Goal: Ask a question: Seek information or help from site administrators or community

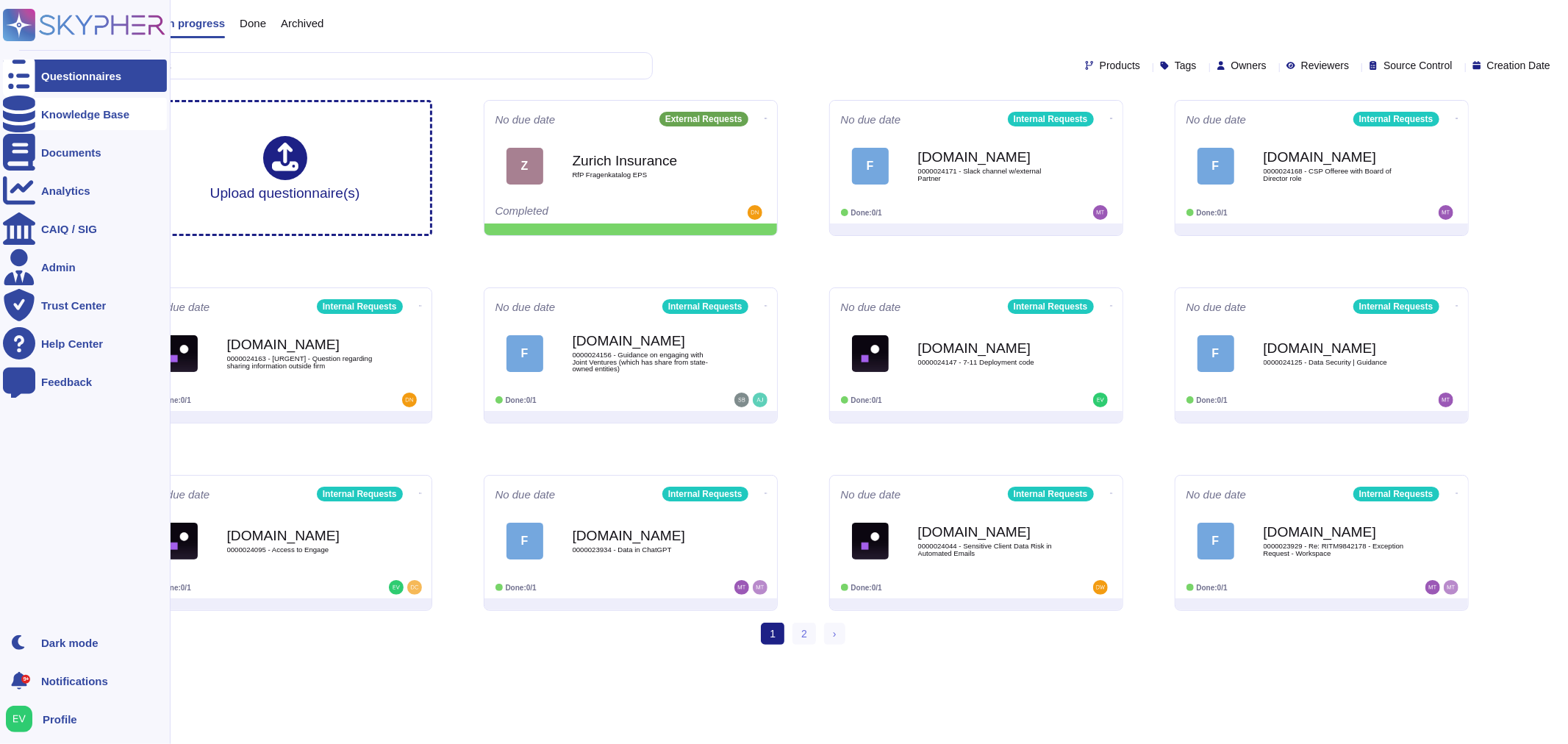
click at [93, 118] on div "Knowledge Base" at bounding box center [85, 114] width 88 height 11
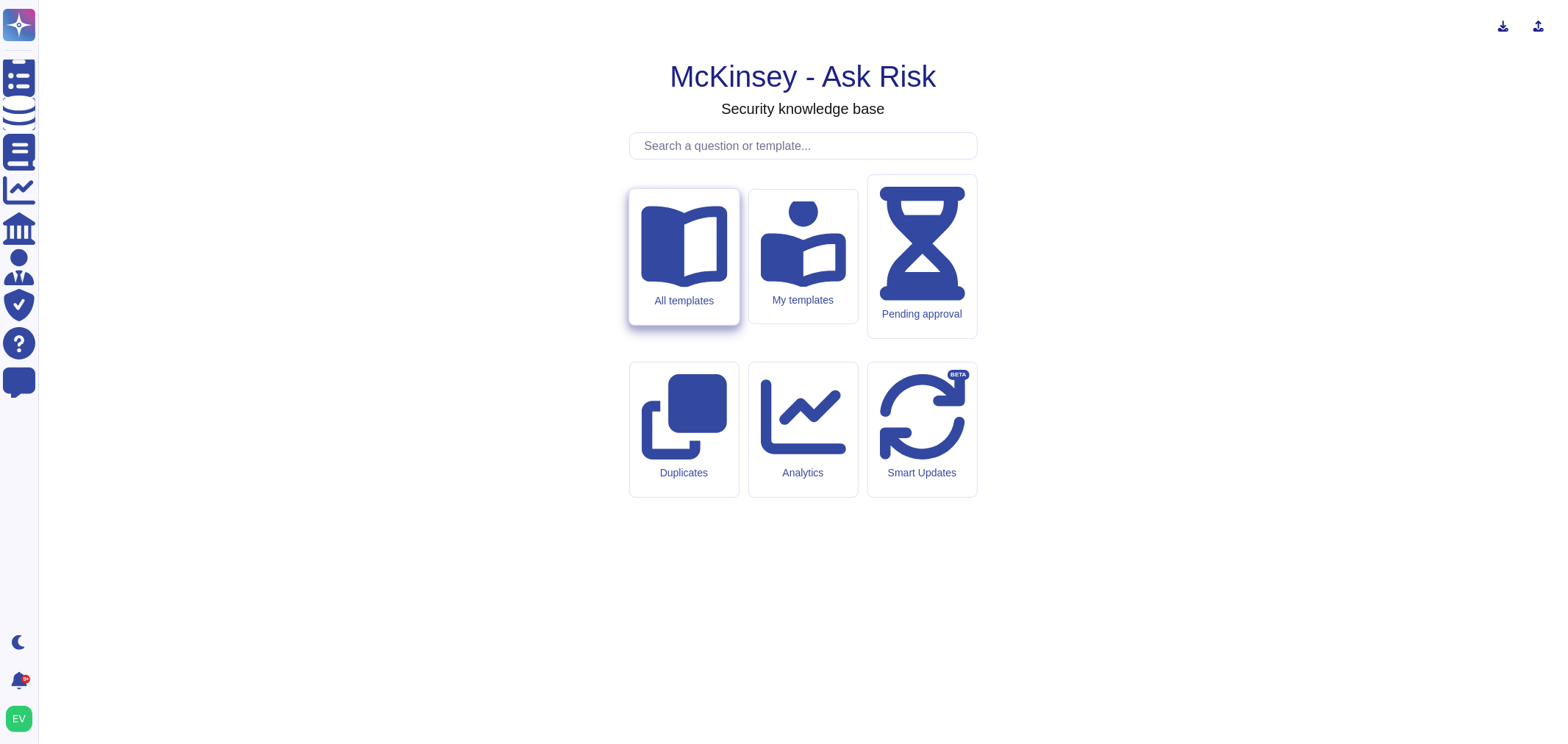
click at [680, 306] on div "All templates" at bounding box center [683, 300] width 86 height 13
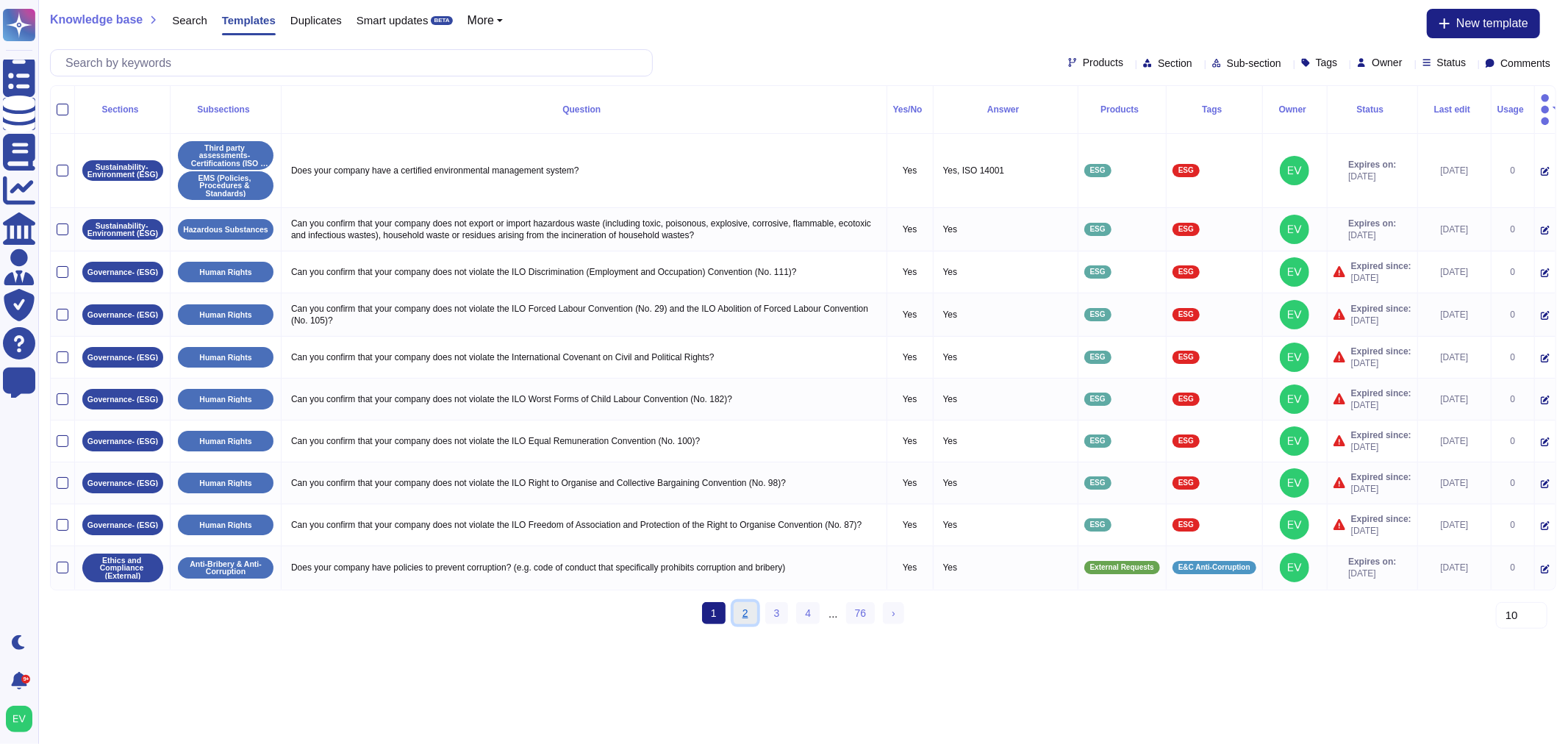
click at [757, 611] on link "2" at bounding box center [745, 614] width 24 height 22
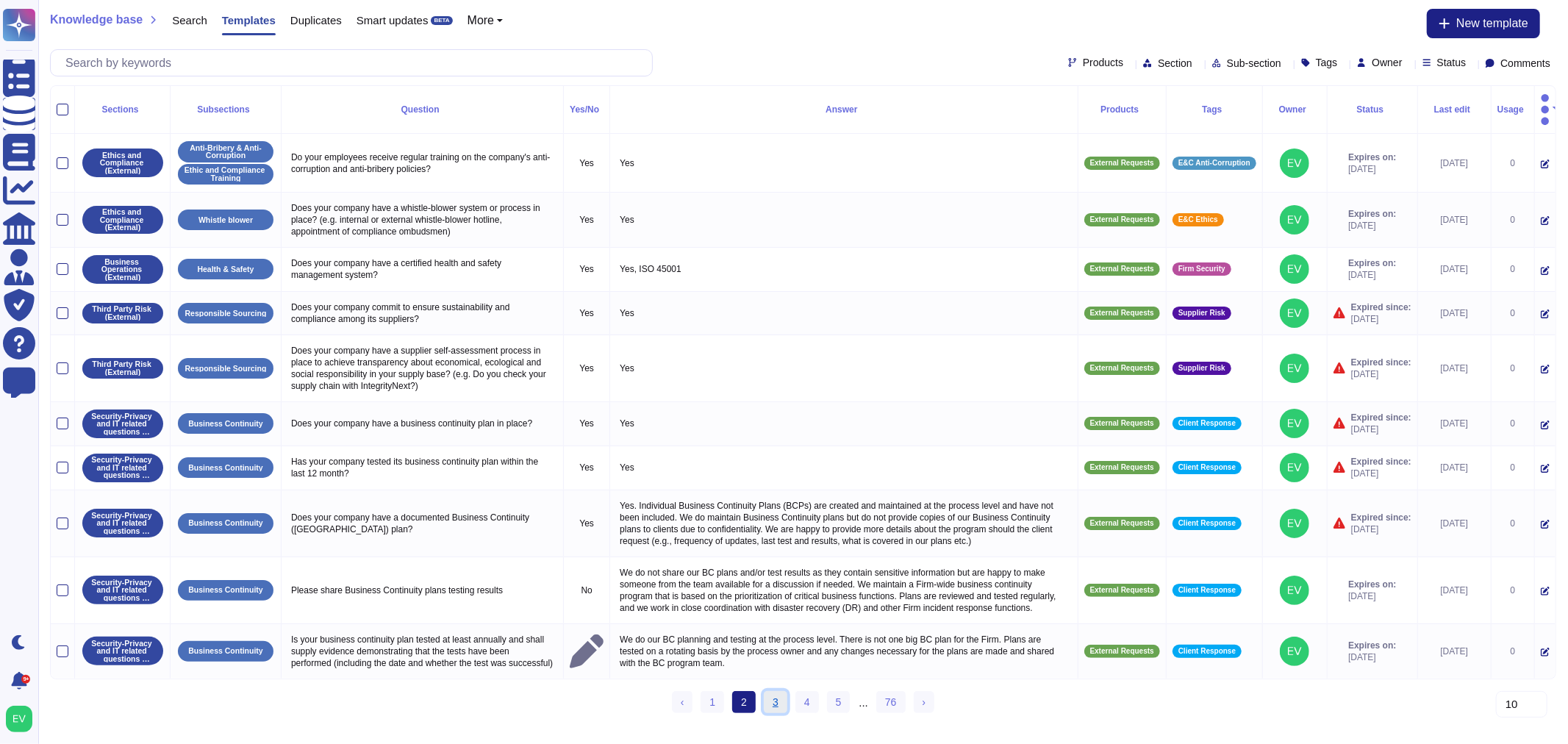
click at [774, 709] on link "3" at bounding box center [775, 703] width 24 height 22
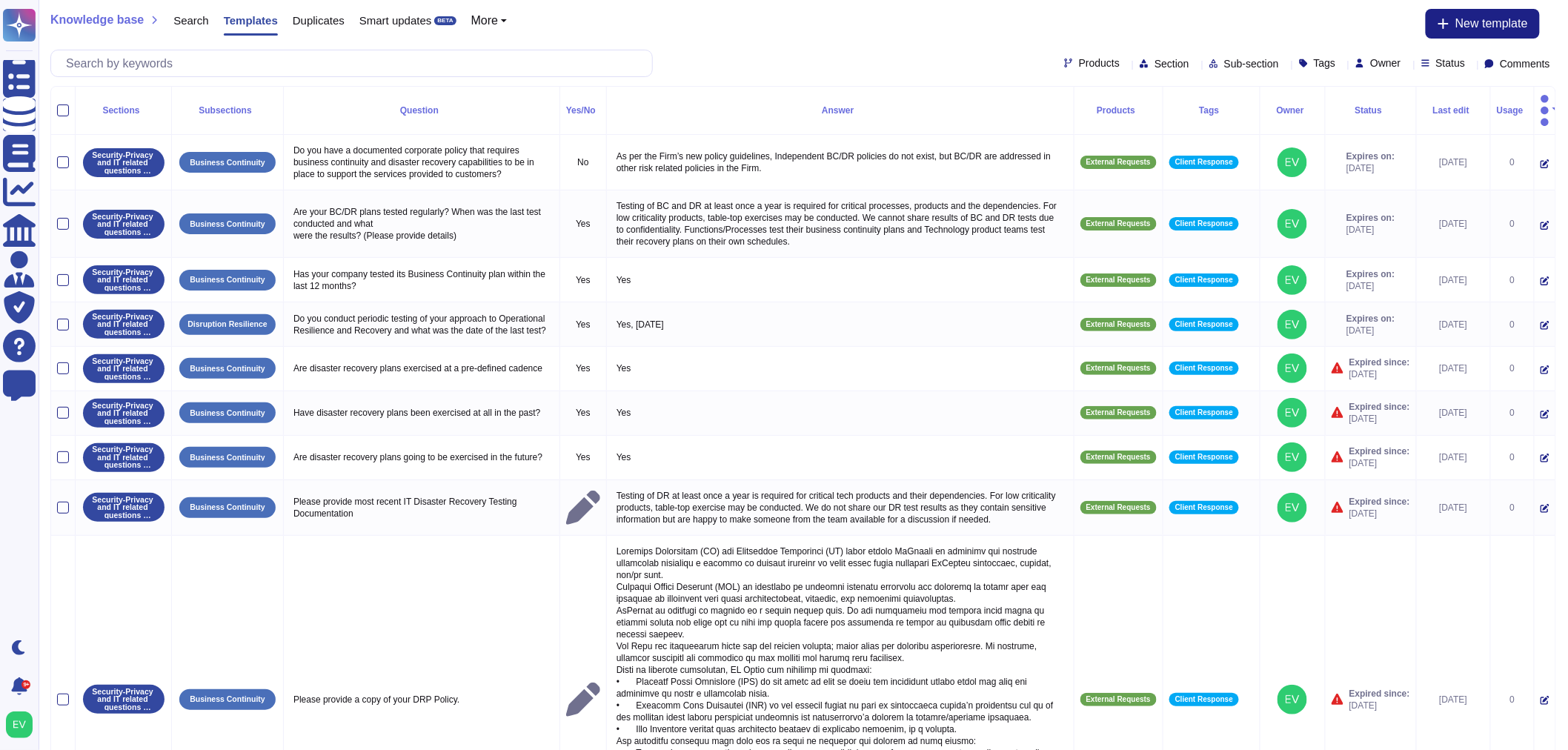
click at [1500, 67] on span "Comments" at bounding box center [1525, 64] width 51 height 10
click at [1448, 140] on div at bounding box center [1451, 136] width 12 height 12
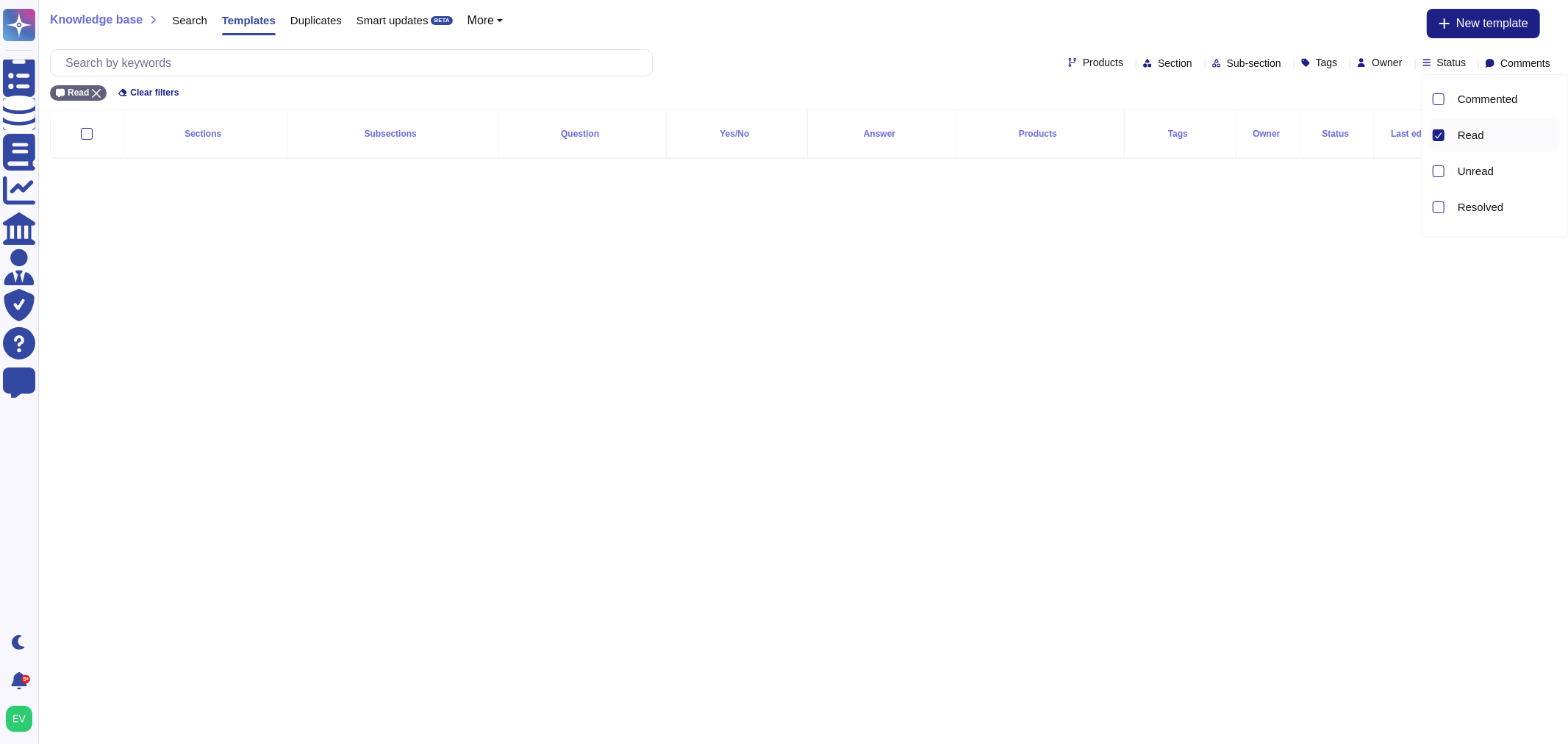
click at [1433, 139] on div at bounding box center [1439, 135] width 12 height 12
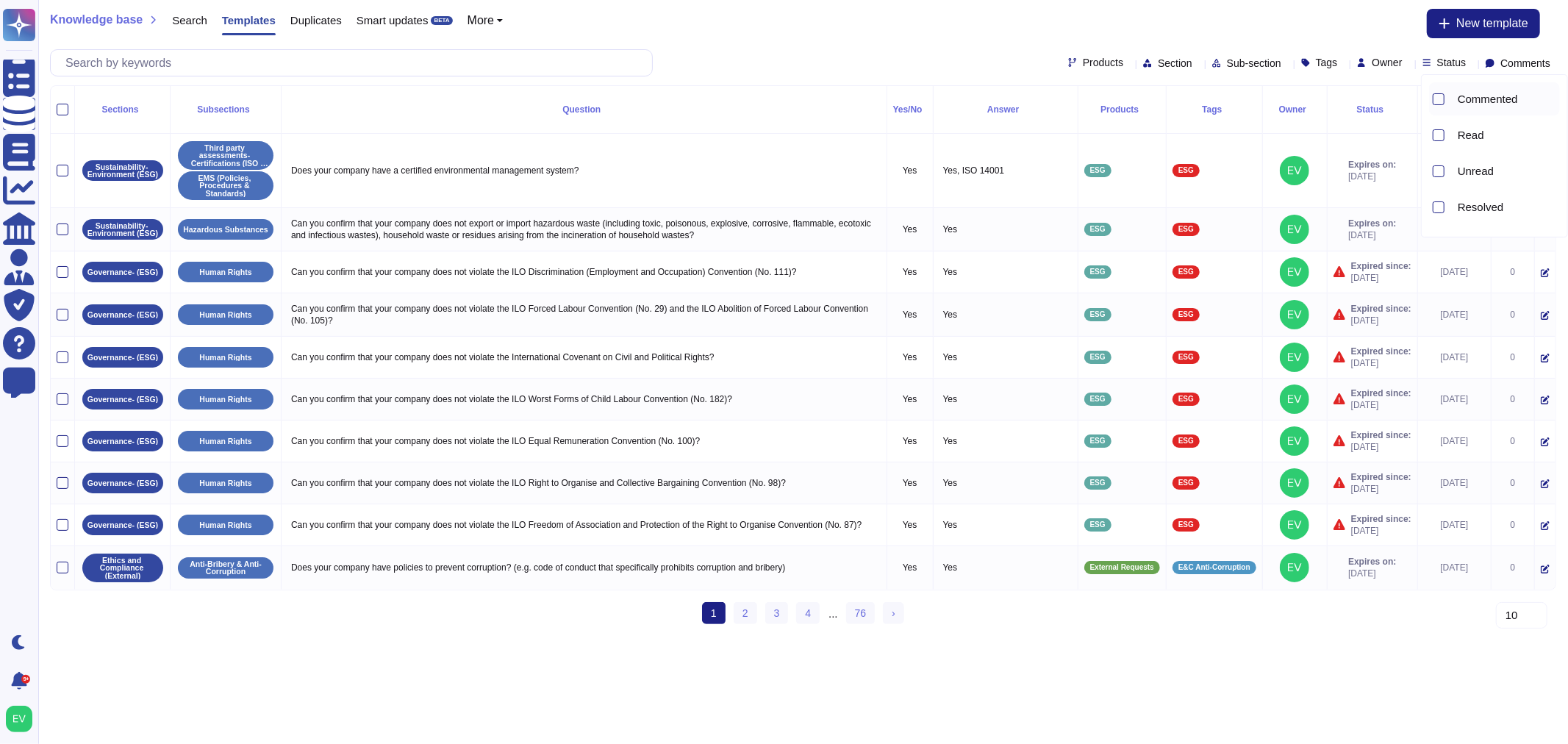
click at [1440, 105] on div at bounding box center [1437, 99] width 16 height 34
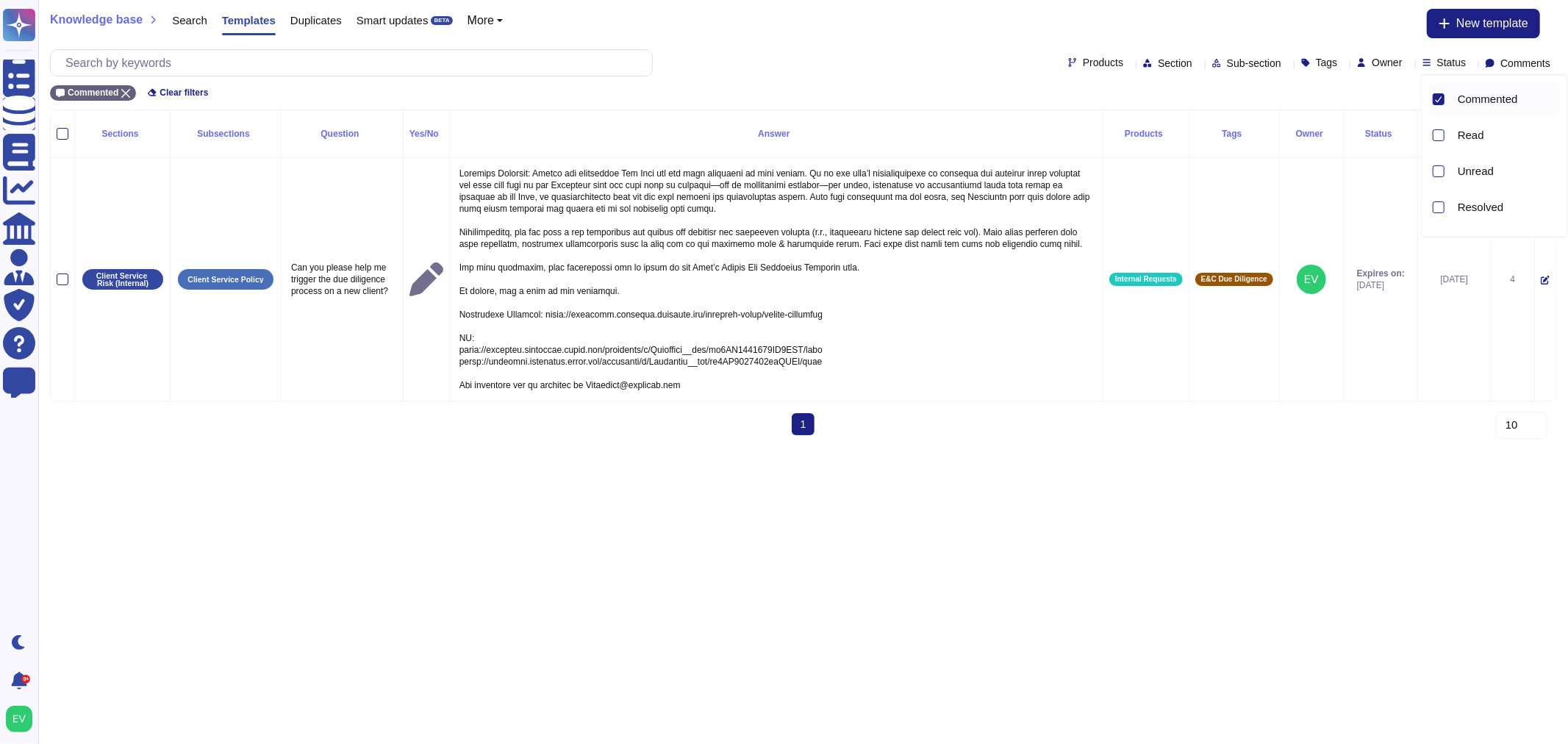
click at [1440, 105] on div at bounding box center [1437, 99] width 16 height 34
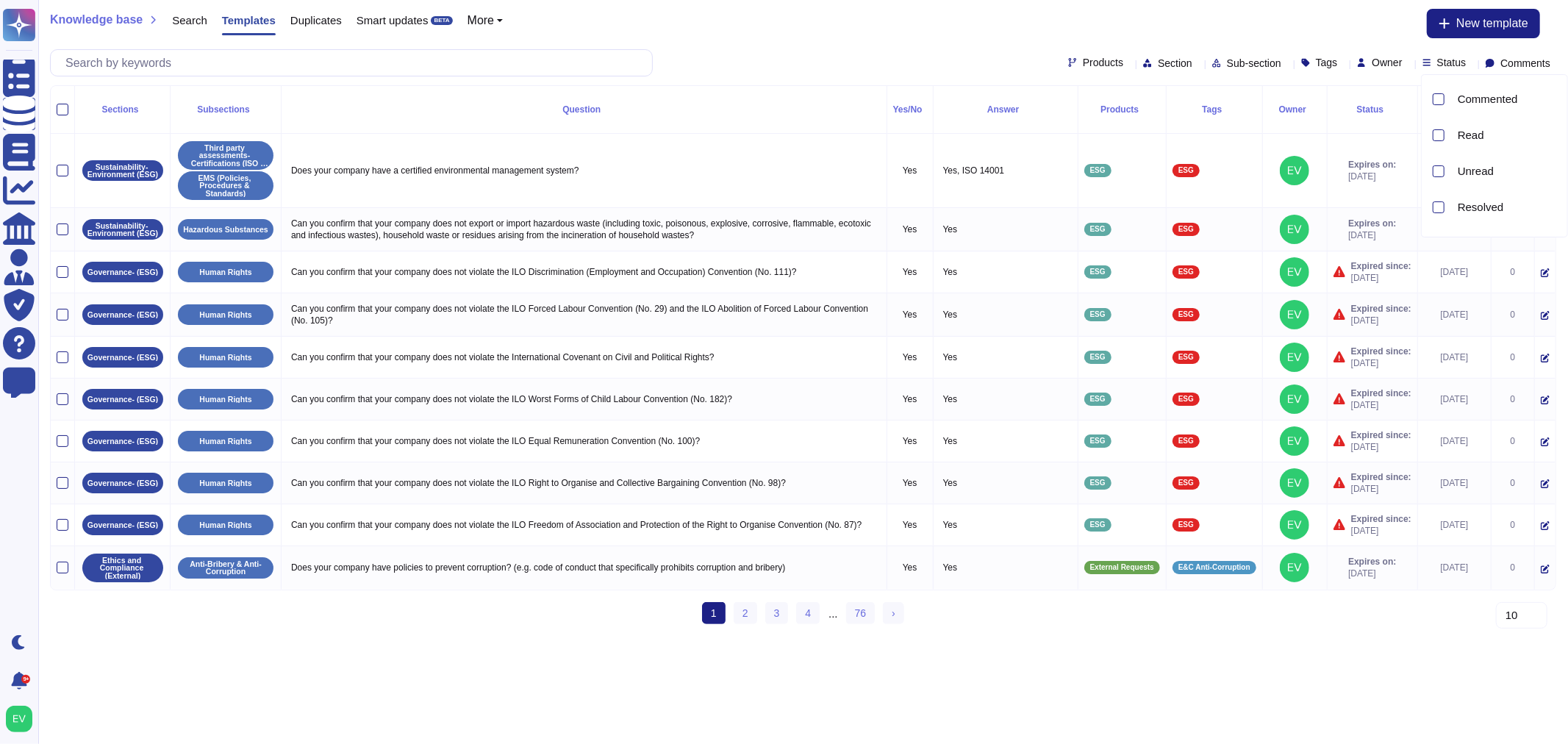
click at [1437, 57] on span "Status" at bounding box center [1451, 62] width 30 height 10
click at [1410, 104] on div at bounding box center [1411, 99] width 12 height 12
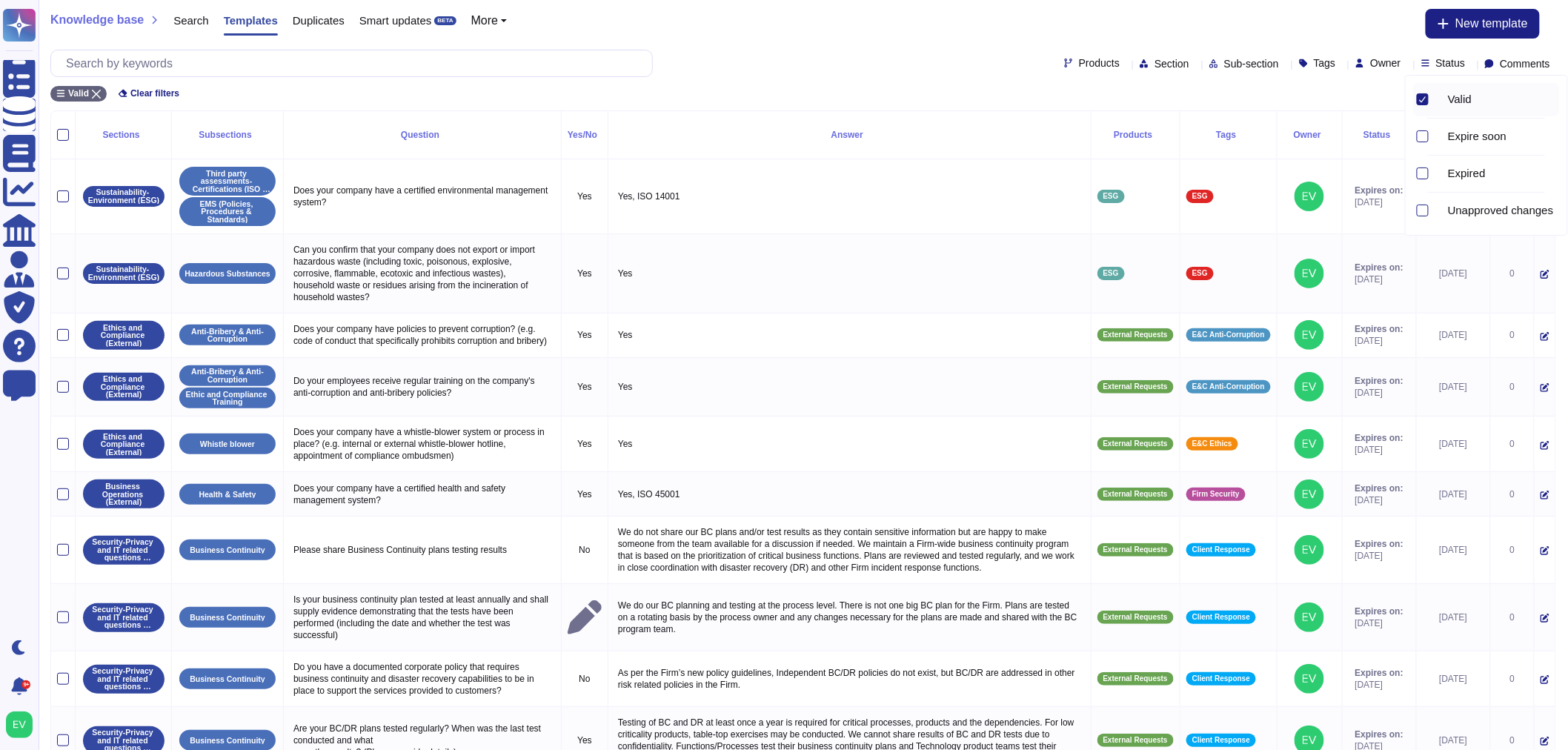
click at [1422, 105] on div at bounding box center [1423, 100] width 12 height 12
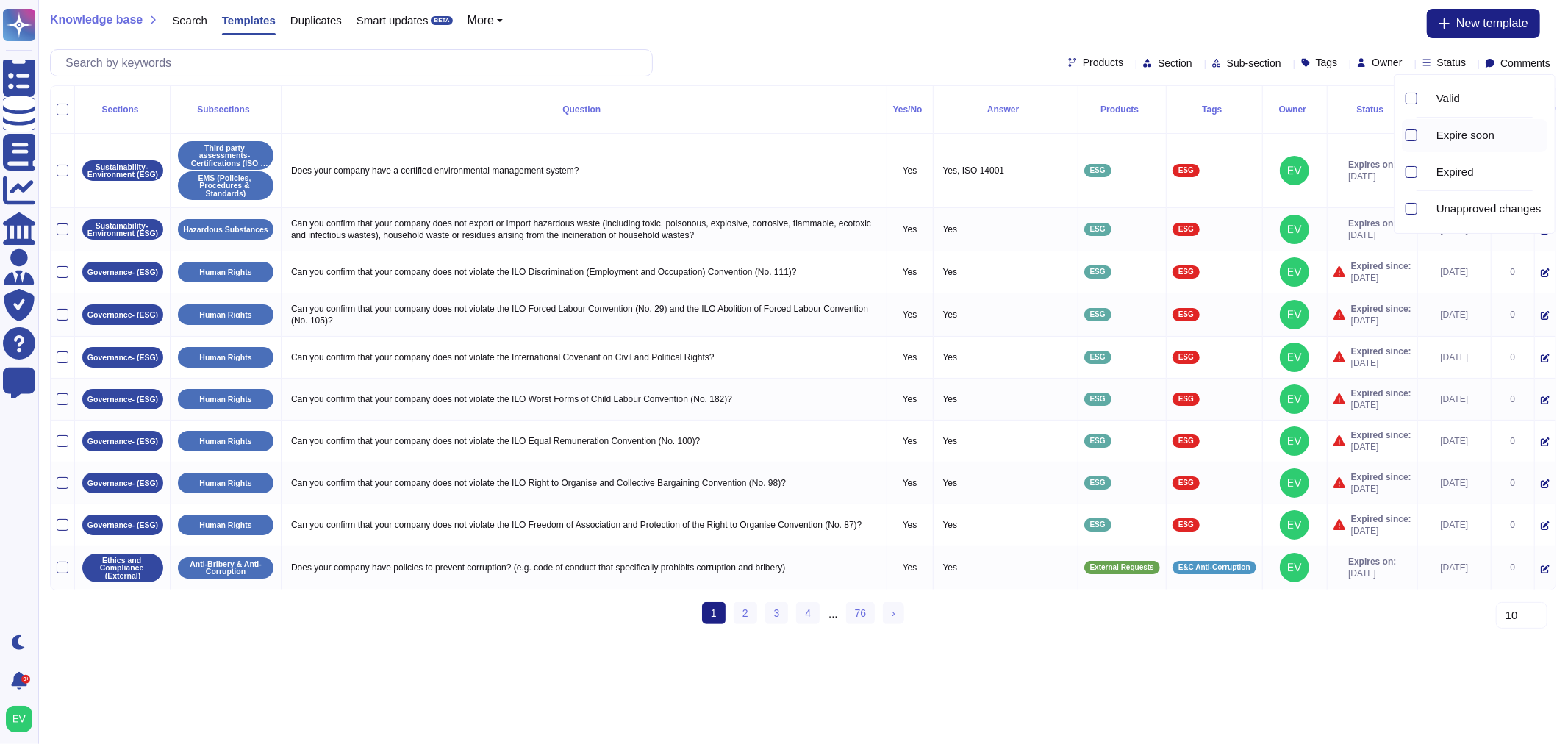
click at [1402, 135] on div at bounding box center [1410, 136] width 16 height 34
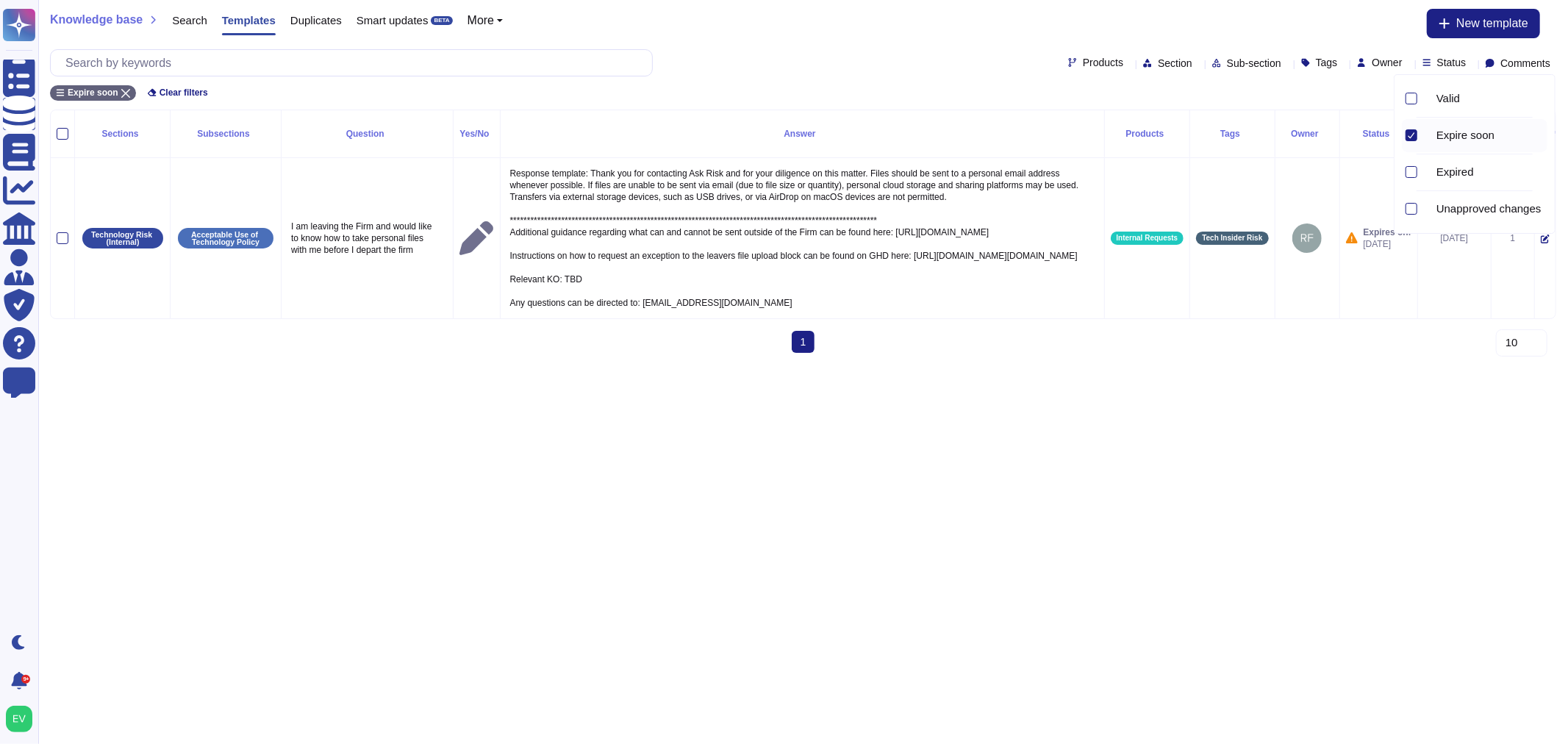
click at [1405, 135] on div at bounding box center [1411, 135] width 12 height 12
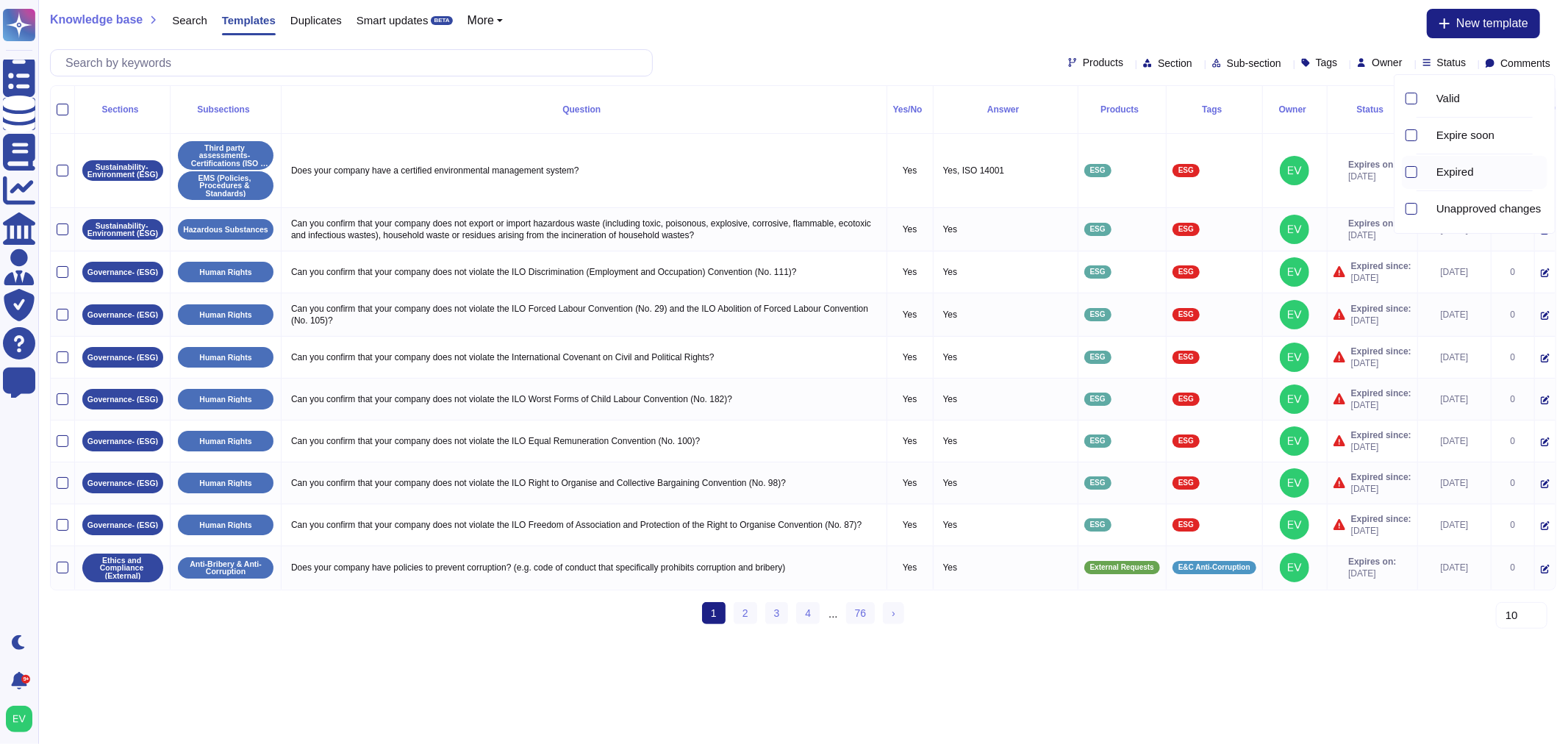
click at [1410, 180] on div at bounding box center [1410, 173] width 16 height 34
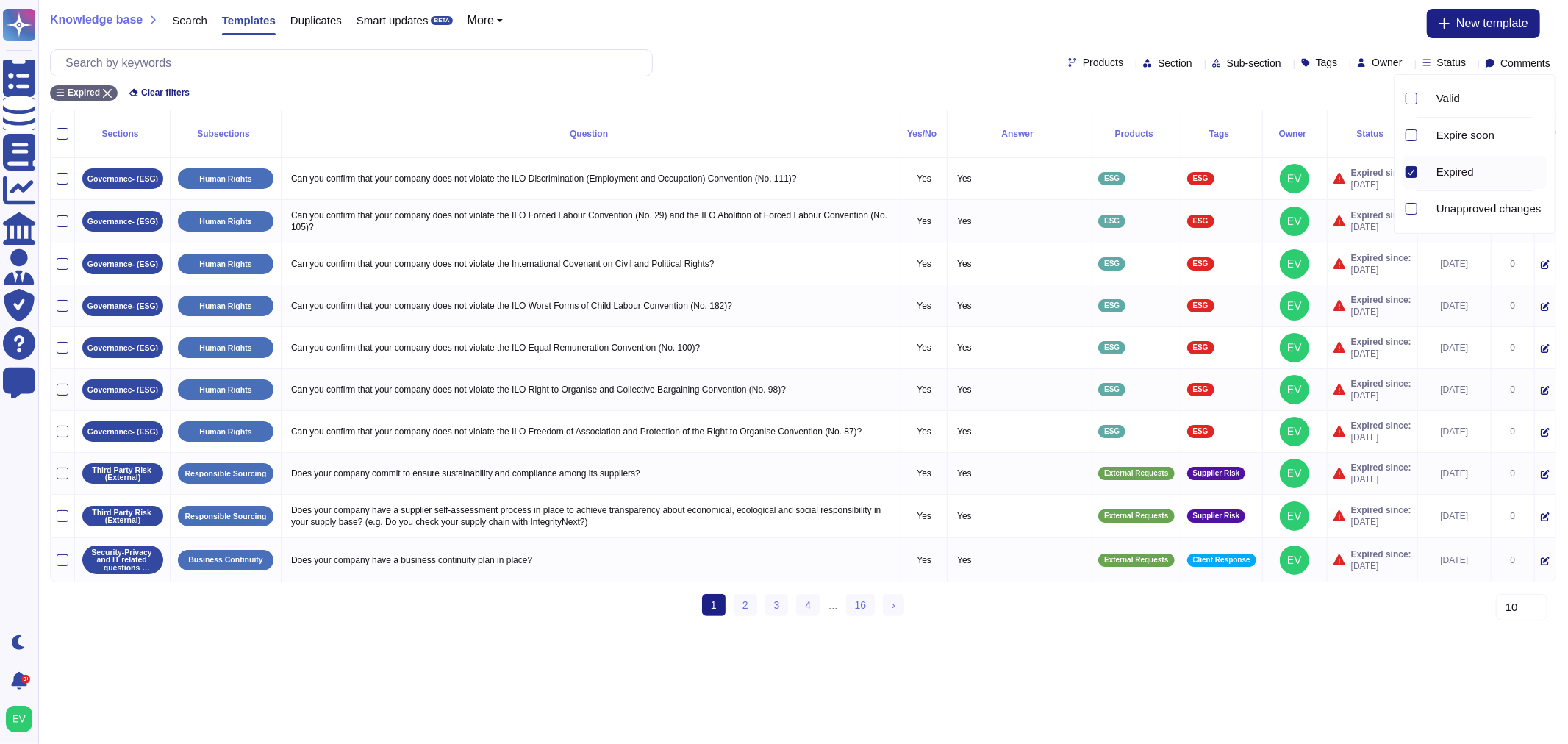
click at [1410, 180] on div at bounding box center [1410, 173] width 16 height 34
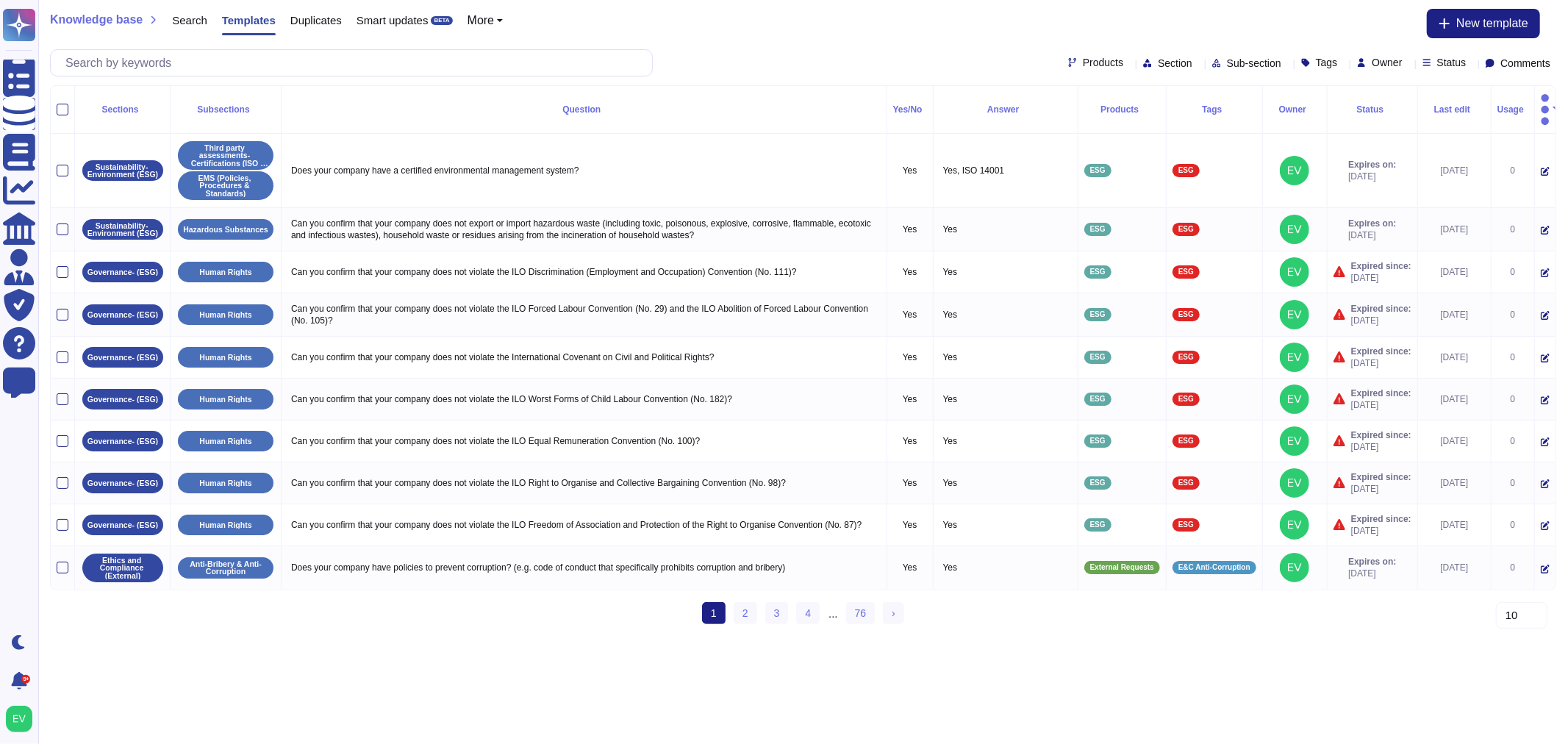
click at [1359, 65] on icon at bounding box center [1362, 62] width 7 height 9
click at [1289, 39] on div "Knowledge base Search Templates Duplicates Smart updates BETA More New template…" at bounding box center [803, 42] width 1529 height 85
click at [1316, 67] on span "Tags" at bounding box center [1327, 62] width 22 height 10
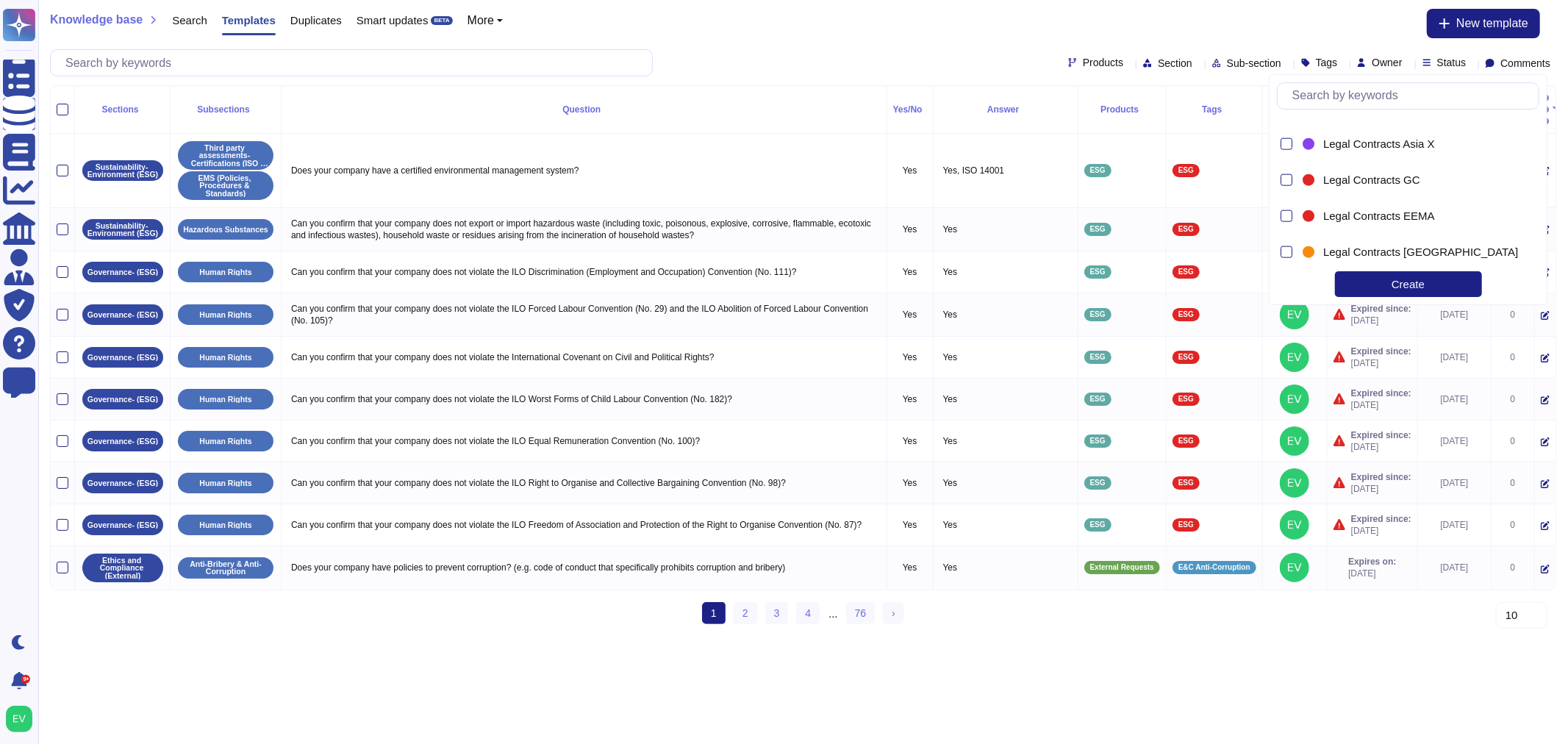
scroll to position [1612, 0]
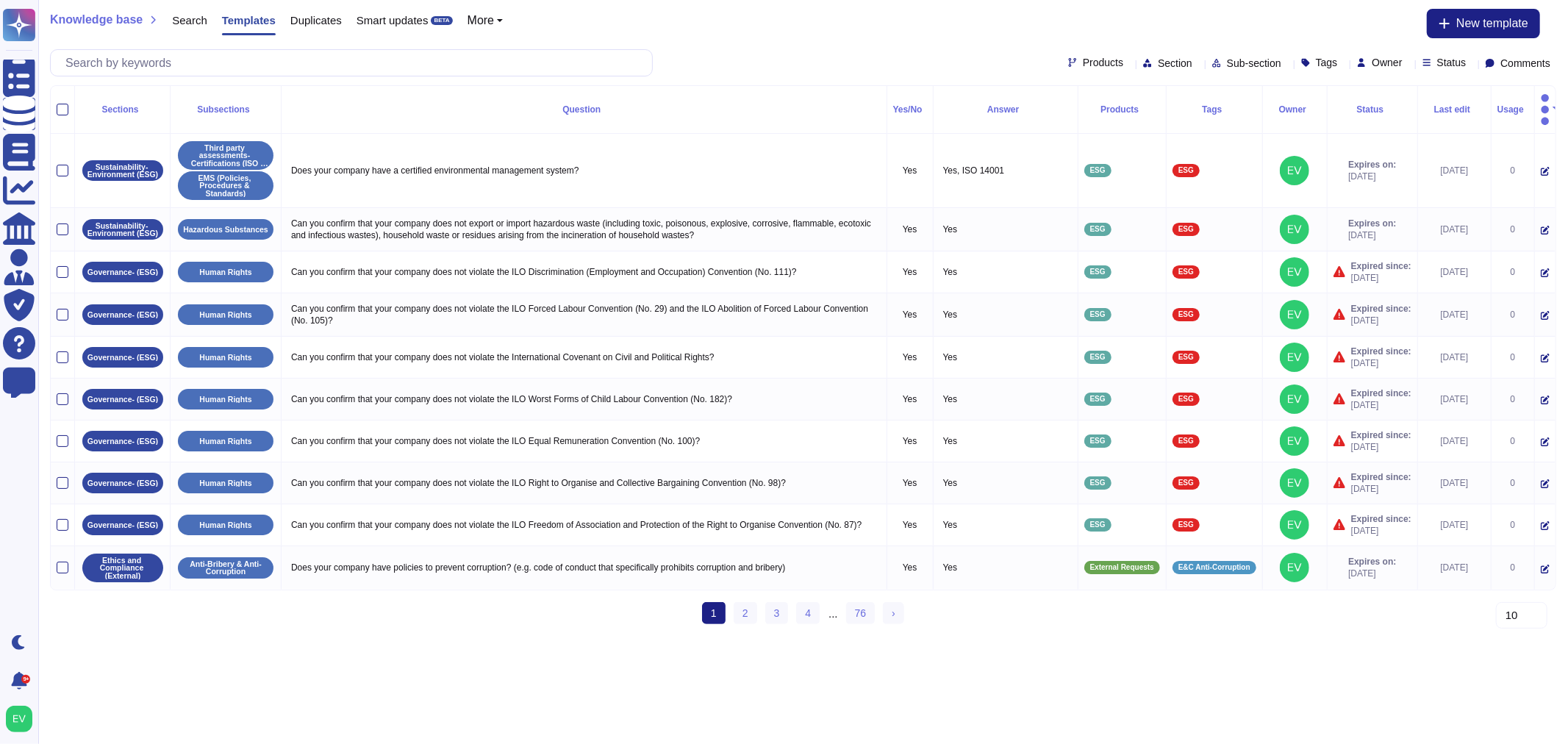
click at [1217, 70] on div "Products Section Sub-section Tags Owner Status Comments" at bounding box center [803, 63] width 1506 height 28
click at [1227, 58] on span "Sub-section" at bounding box center [1254, 63] width 54 height 10
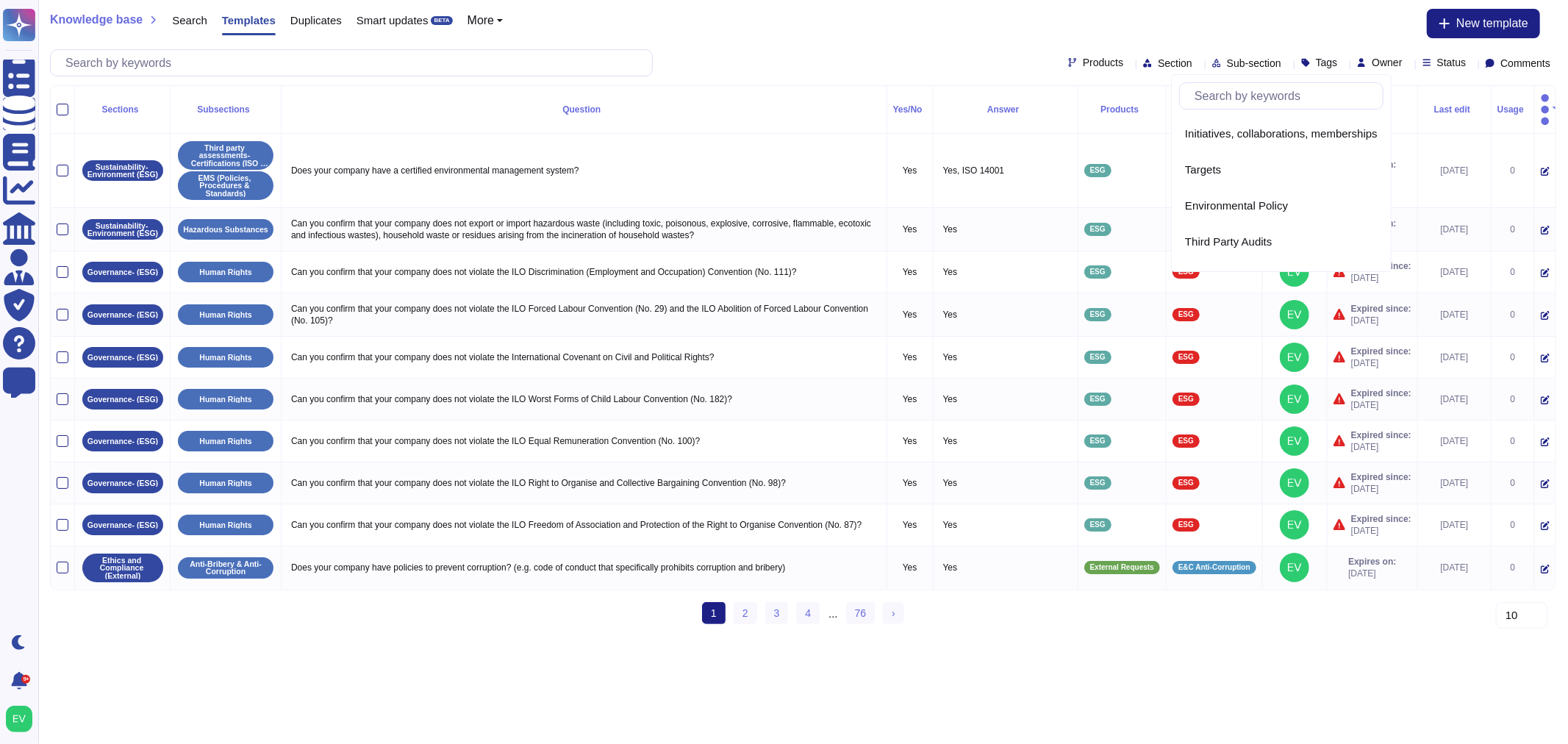
click at [1158, 58] on span "Section" at bounding box center [1175, 63] width 35 height 10
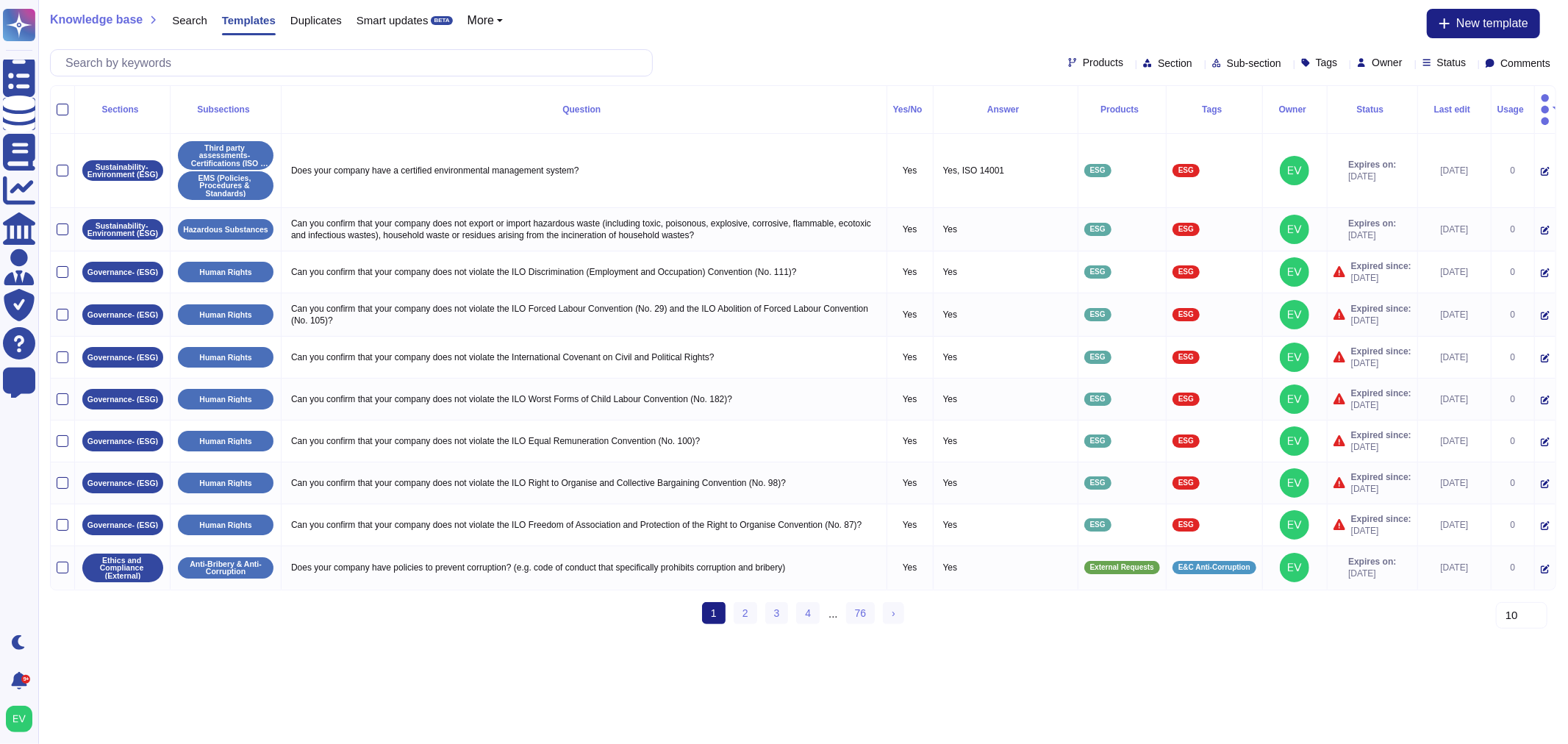
click at [1083, 63] on span "Products" at bounding box center [1103, 62] width 40 height 10
click at [312, 23] on span "Duplicates" at bounding box center [316, 20] width 51 height 11
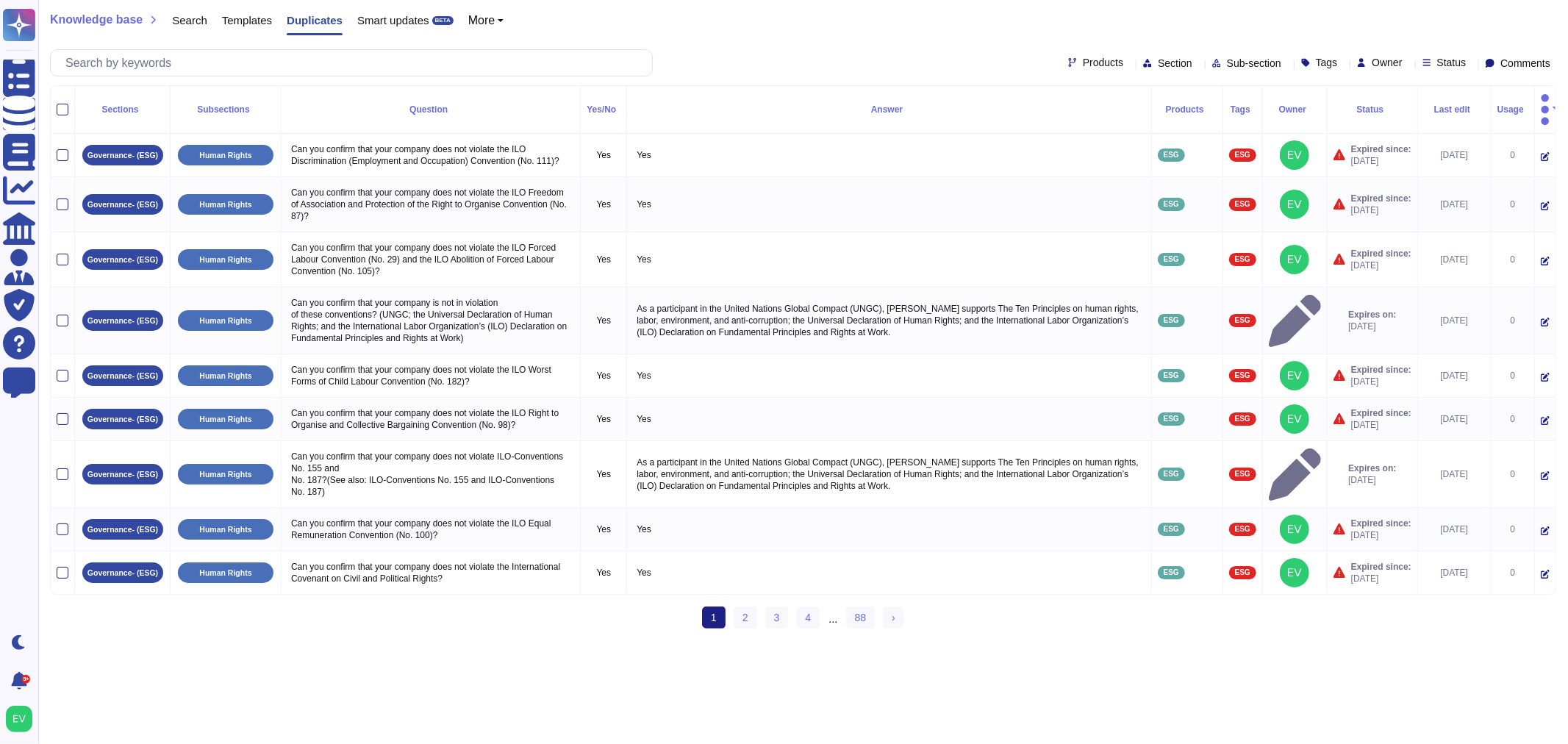
click at [240, 20] on span "Templates" at bounding box center [247, 20] width 50 height 11
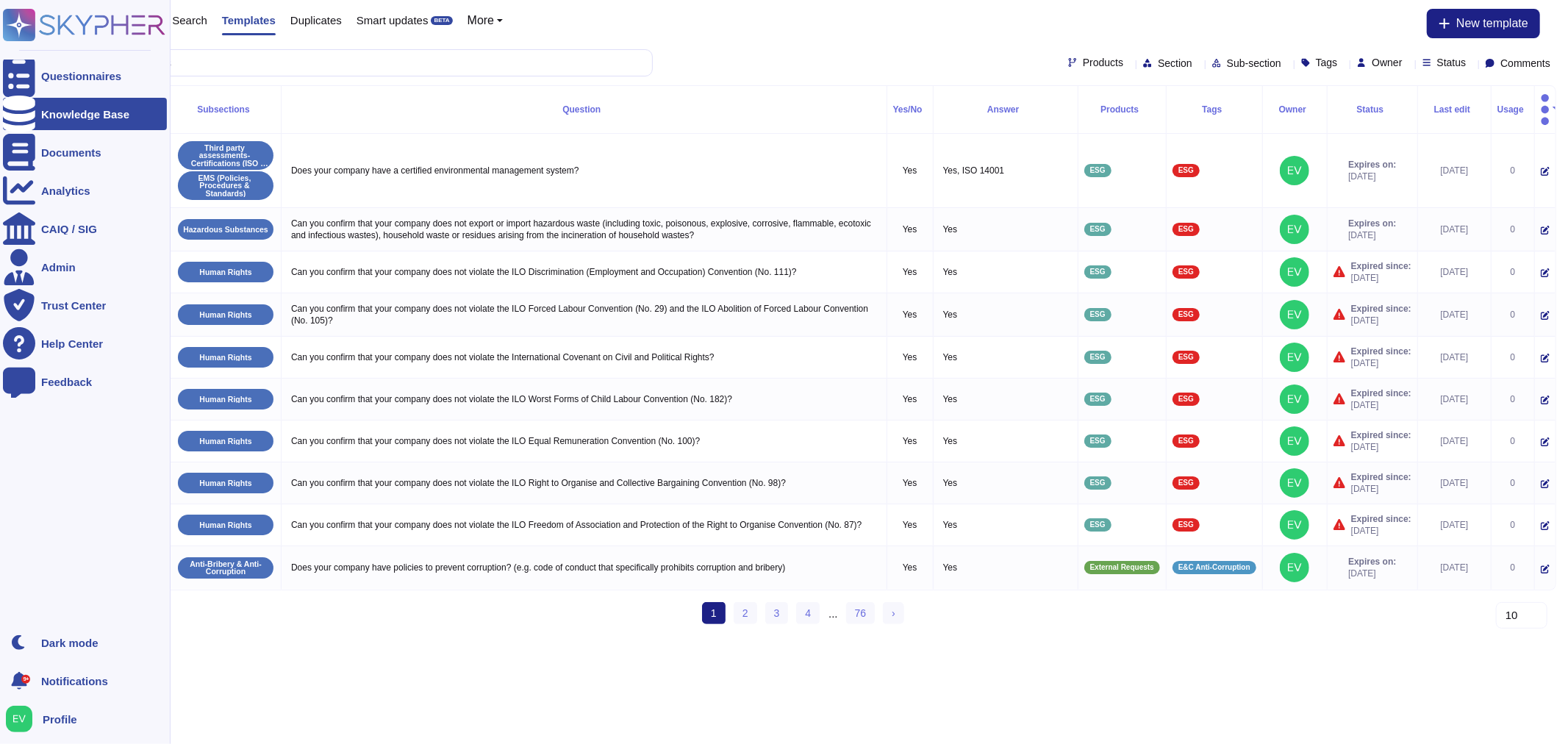
click at [31, 24] on rect at bounding box center [19, 25] width 33 height 33
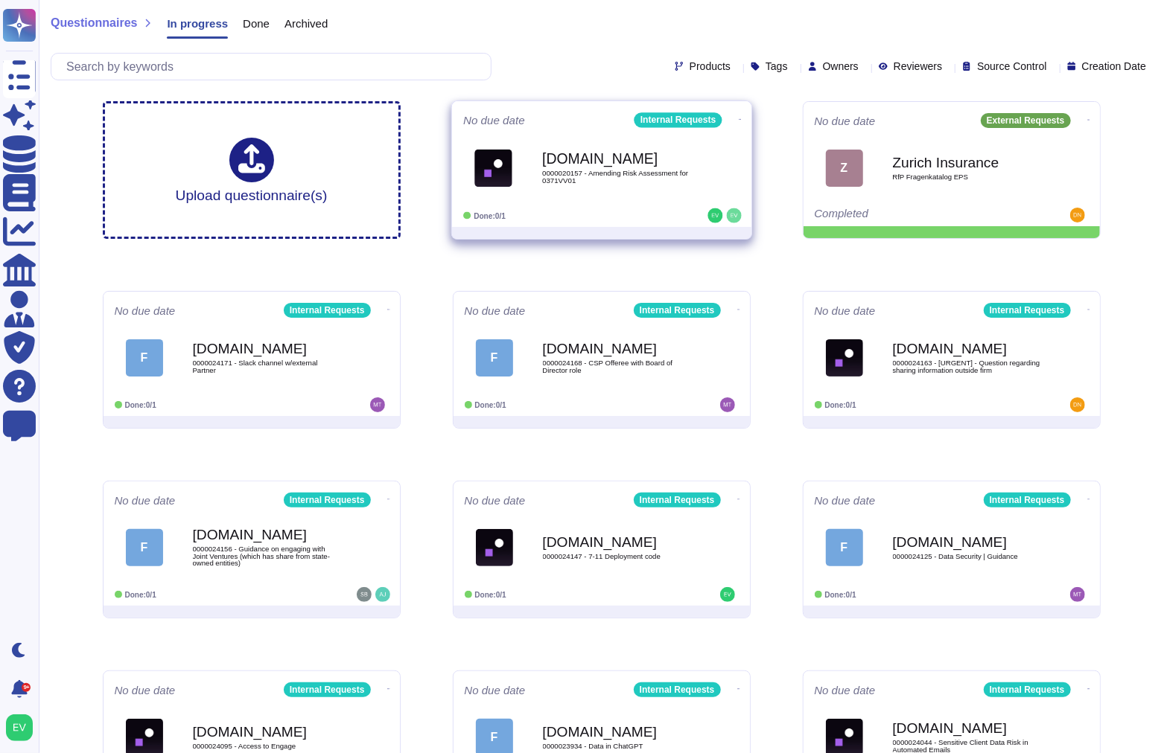
click at [738, 119] on icon at bounding box center [739, 120] width 3 height 4
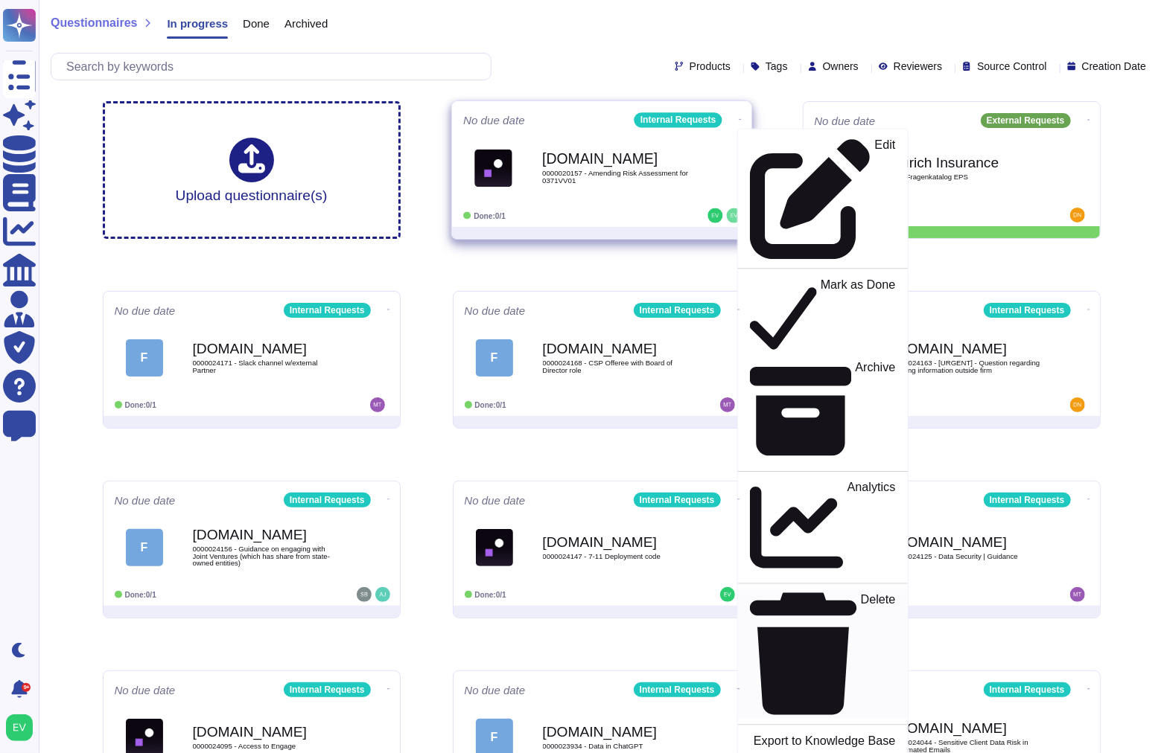
click at [860, 594] on p "Delete" at bounding box center [877, 654] width 35 height 121
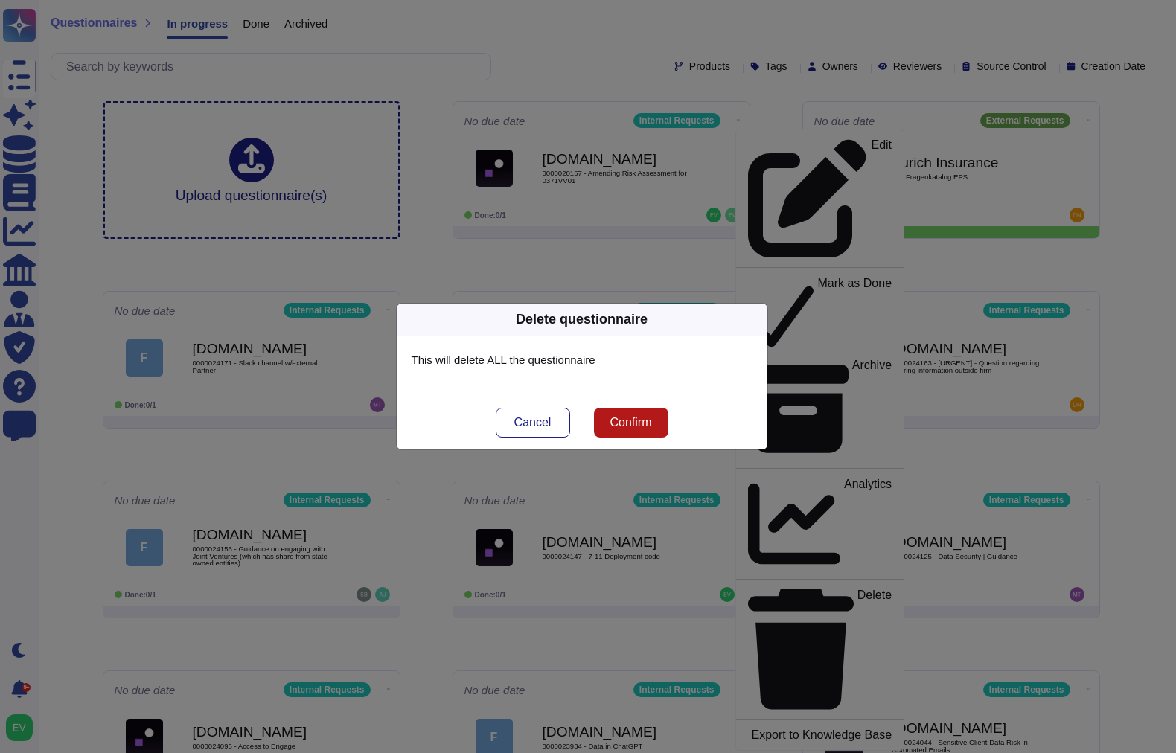
click at [640, 419] on span "Confirm" at bounding box center [631, 423] width 42 height 12
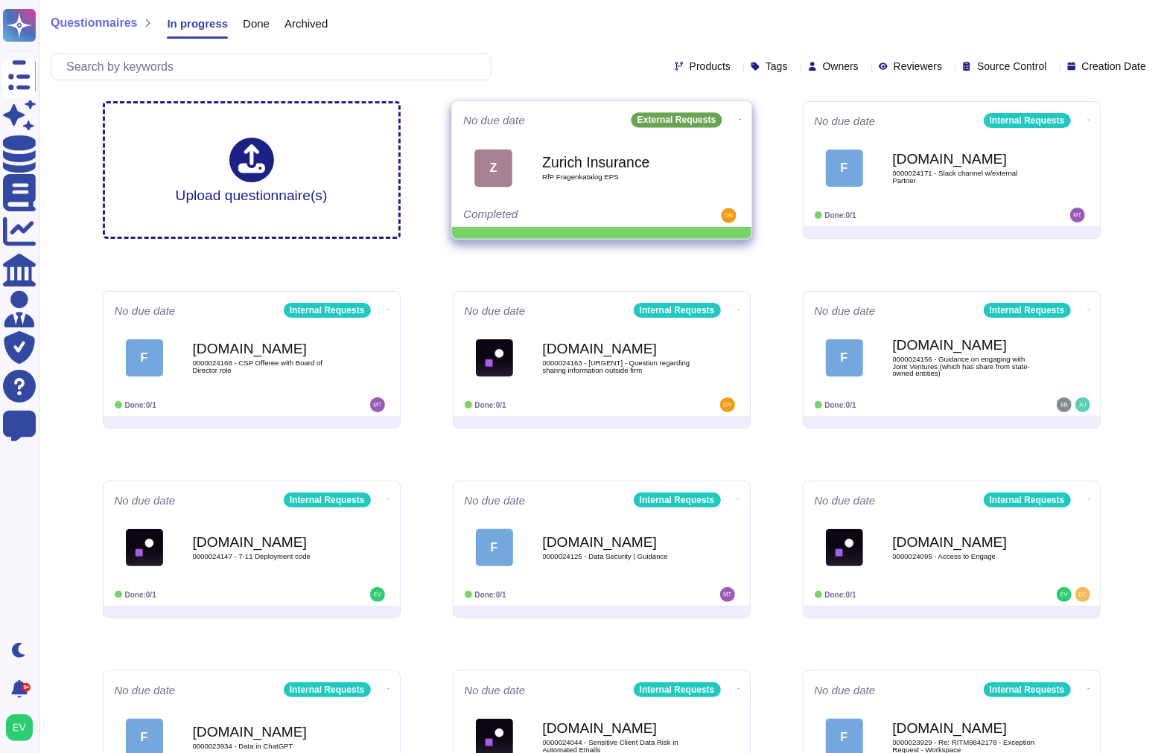
click at [738, 121] on icon at bounding box center [739, 120] width 3 height 4
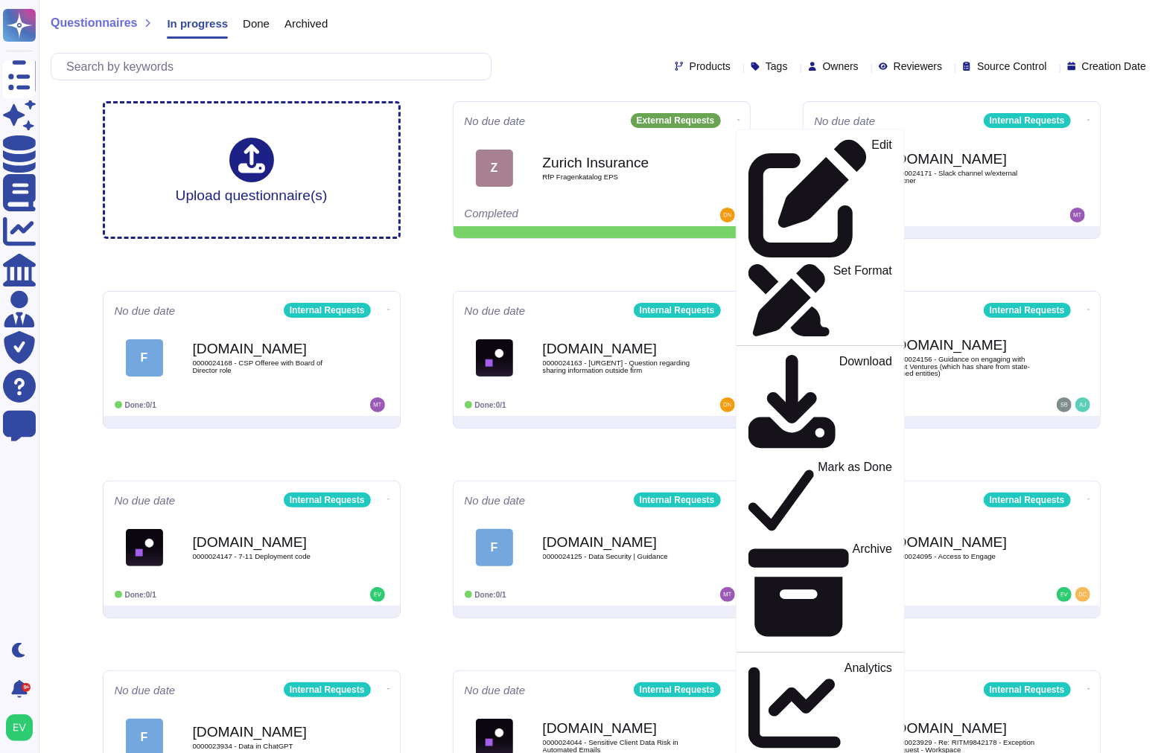
click at [559, 45] on div "Questionnaires In progress Done Archived Products Tags Owners Reviewers Source …" at bounding box center [601, 44] width 1125 height 89
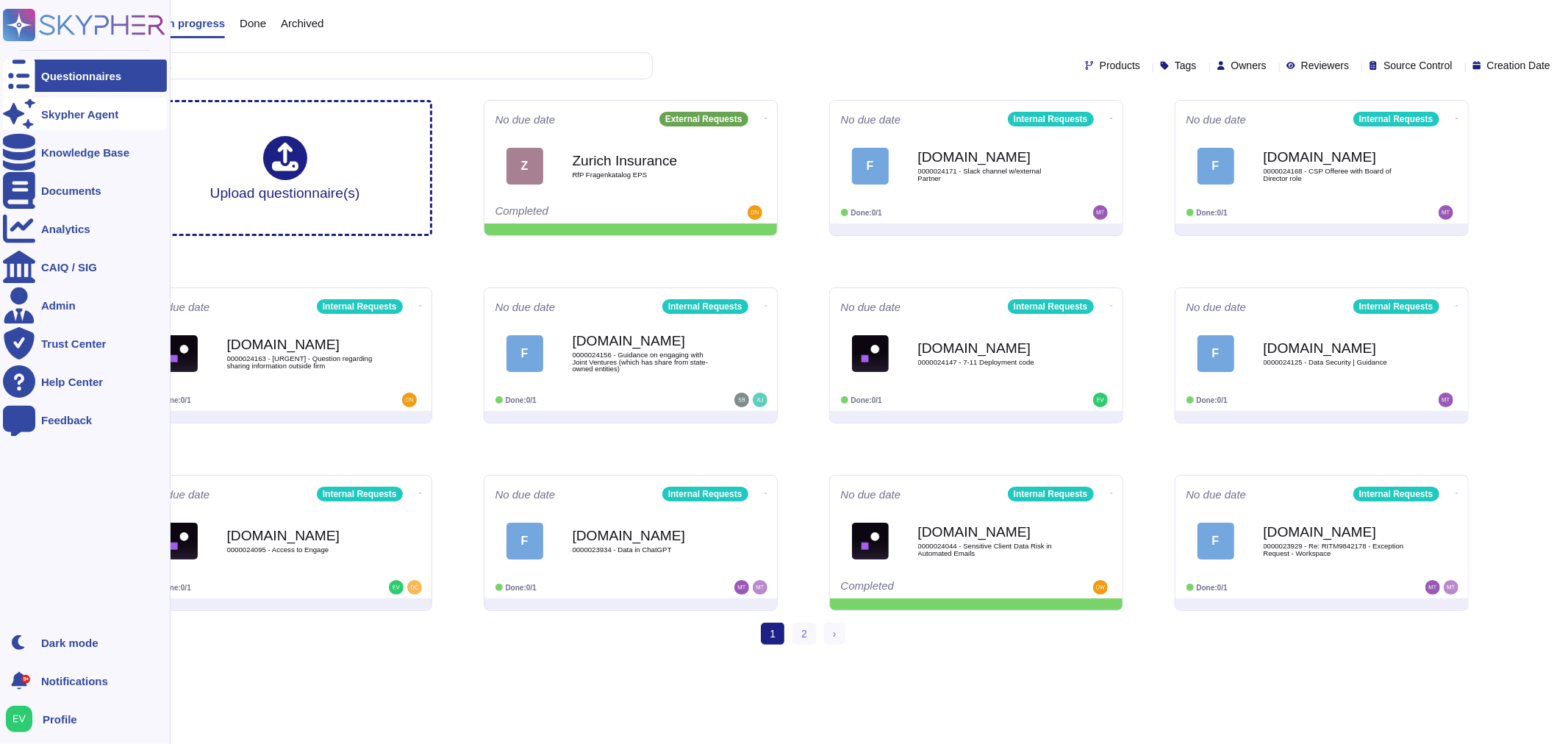
click at [59, 128] on div "Skypher Agent" at bounding box center [85, 114] width 164 height 33
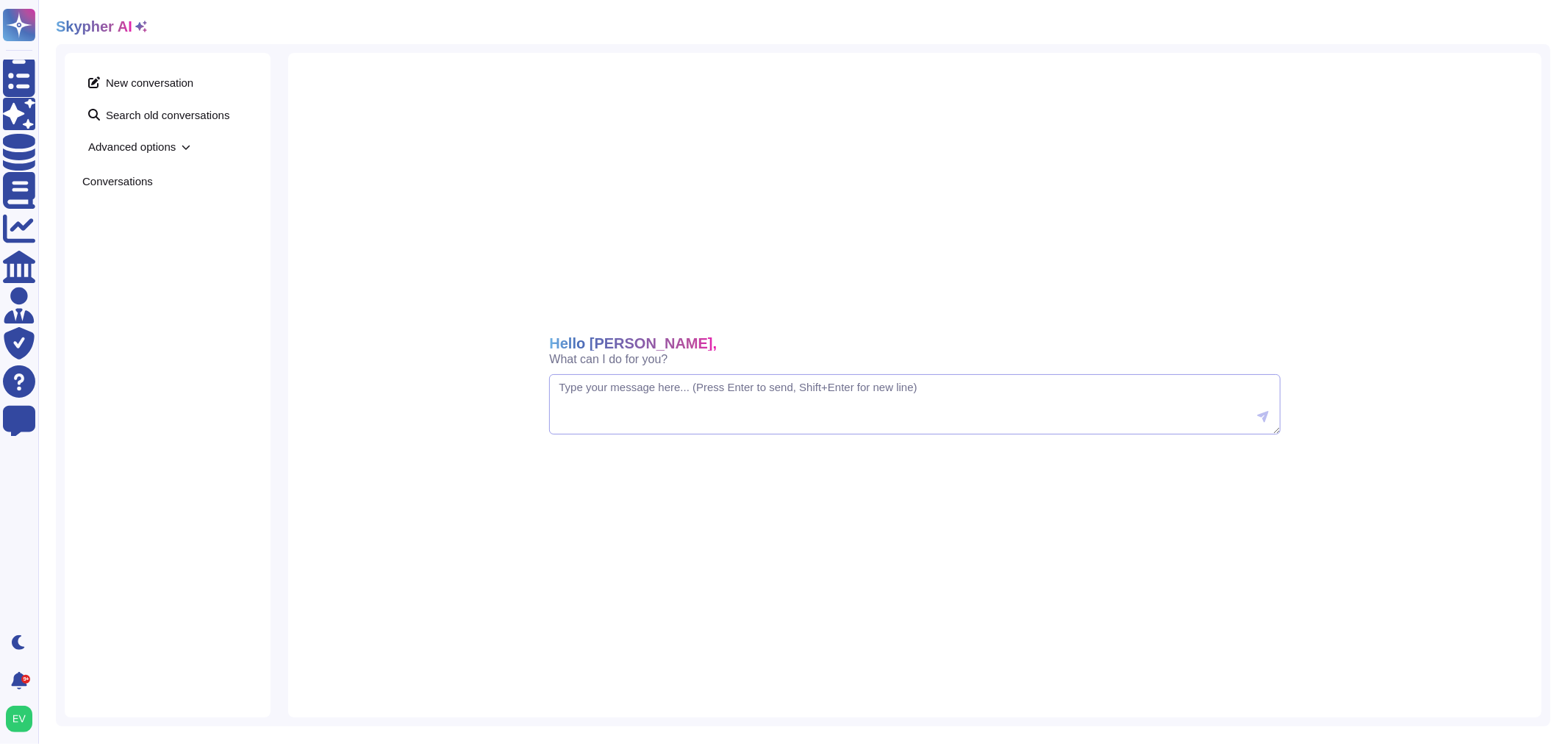
click at [791, 412] on textarea "To enrich screen reader interactions, please activate Accessibility in Grammarl…" at bounding box center [914, 404] width 731 height 60
click at [748, 398] on textarea "To enrich screen reader interactions, please activate Accessibility in Grammarl…" at bounding box center [914, 404] width 731 height 60
click at [182, 145] on icon at bounding box center [186, 146] width 9 height 9
click at [211, 255] on div "3 items selected" at bounding box center [154, 251] width 118 height 27
click at [163, 529] on div "New conversation Search old conversations Advanced options Filter products Sele…" at bounding box center [168, 385] width 205 height 665
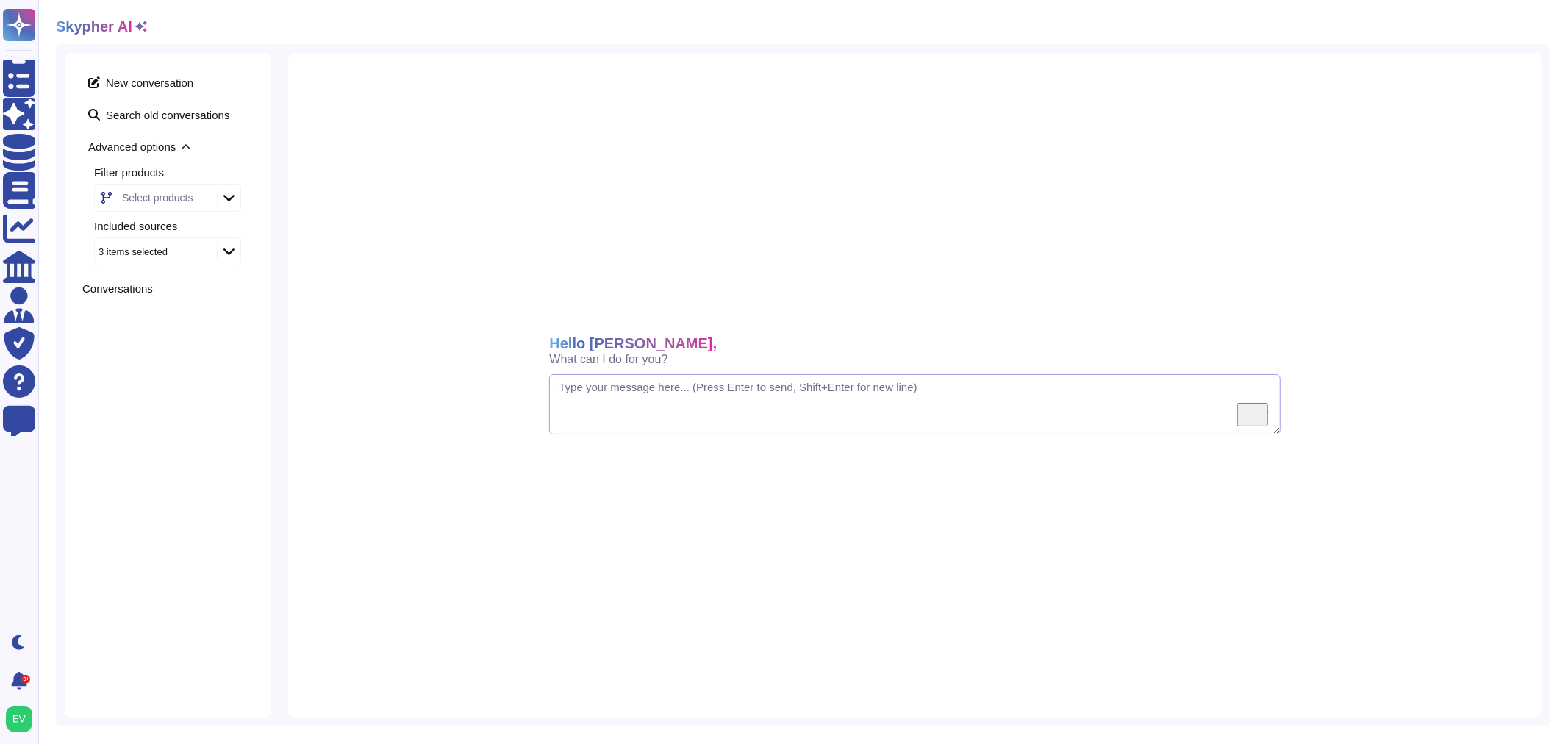
click at [584, 418] on textarea "To enrich screen reader interactions, please activate Accessibility in Grammarl…" at bounding box center [914, 404] width 731 height 60
type textarea "pse"
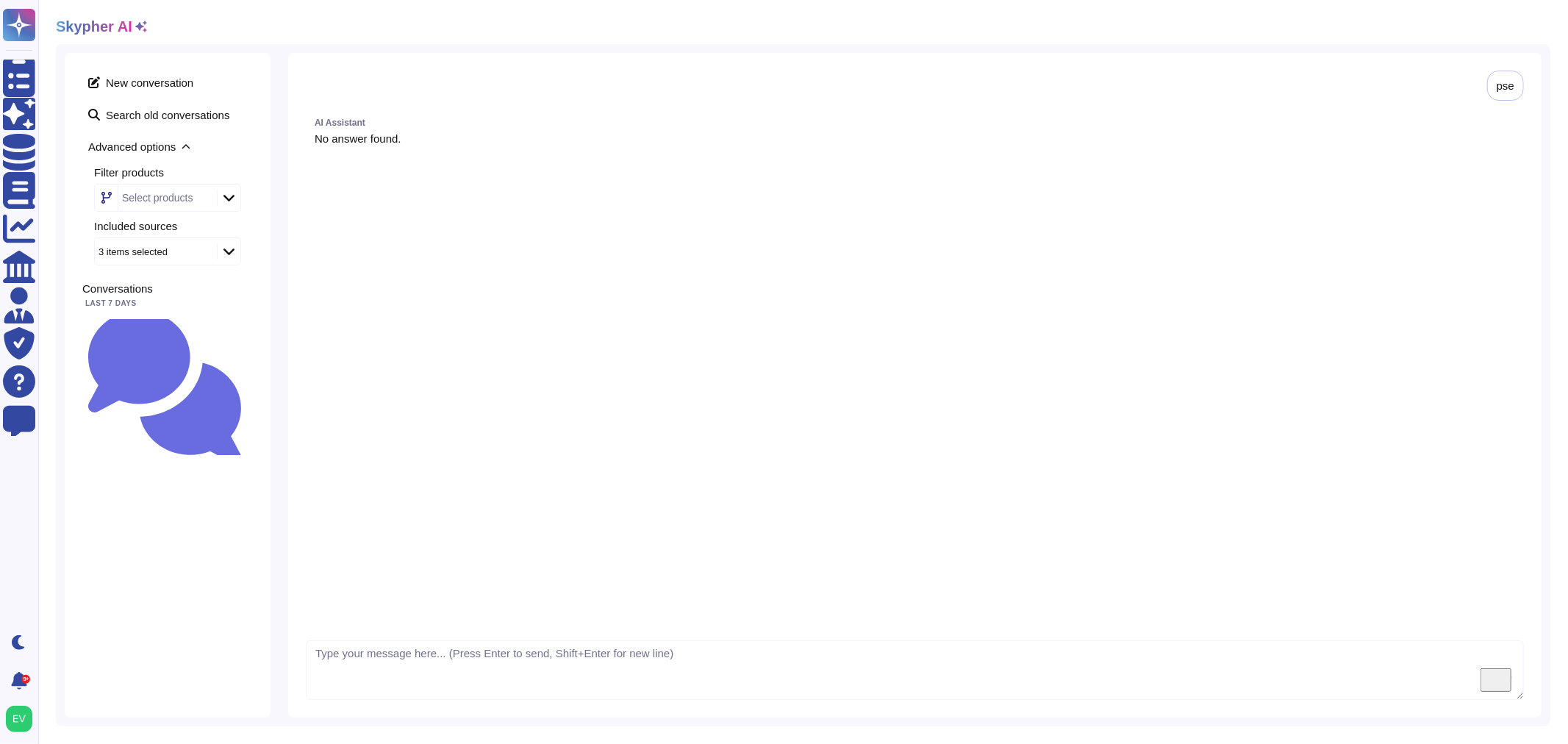
click at [189, 265] on div "3 items selected" at bounding box center [167, 251] width 147 height 28
click at [158, 444] on div "New conversation Search old conversations Advanced options Filter products Sele…" at bounding box center [168, 385] width 205 height 665
drag, startPoint x: 435, startPoint y: 669, endPoint x: 1531, endPoint y: 61, distance: 1253.3
click at [1535, 65] on icon at bounding box center [1535, 65] width 0 height 0
click at [1487, 87] on div "Delete" at bounding box center [1477, 113] width 93 height 62
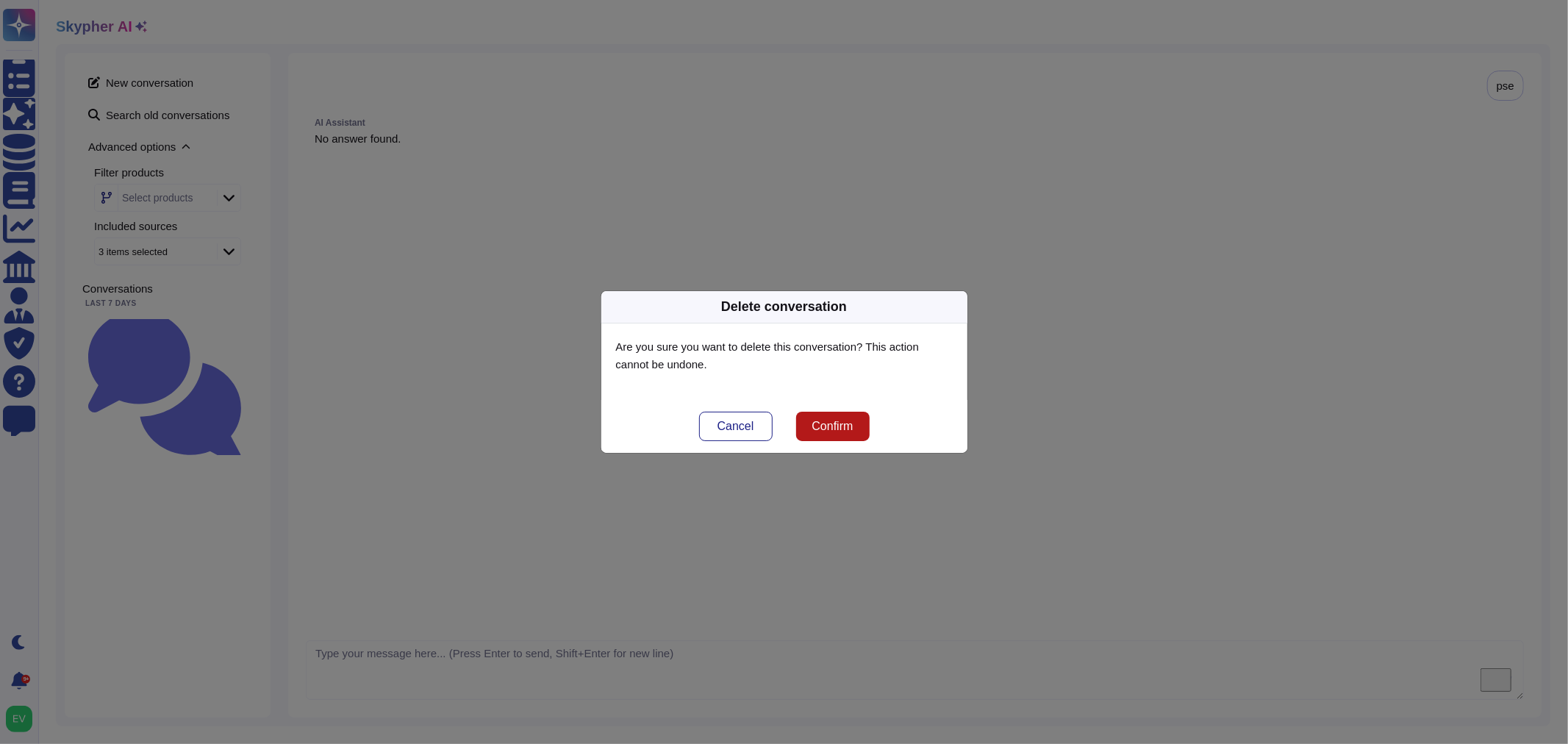
click at [845, 421] on span "Confirm" at bounding box center [832, 427] width 41 height 12
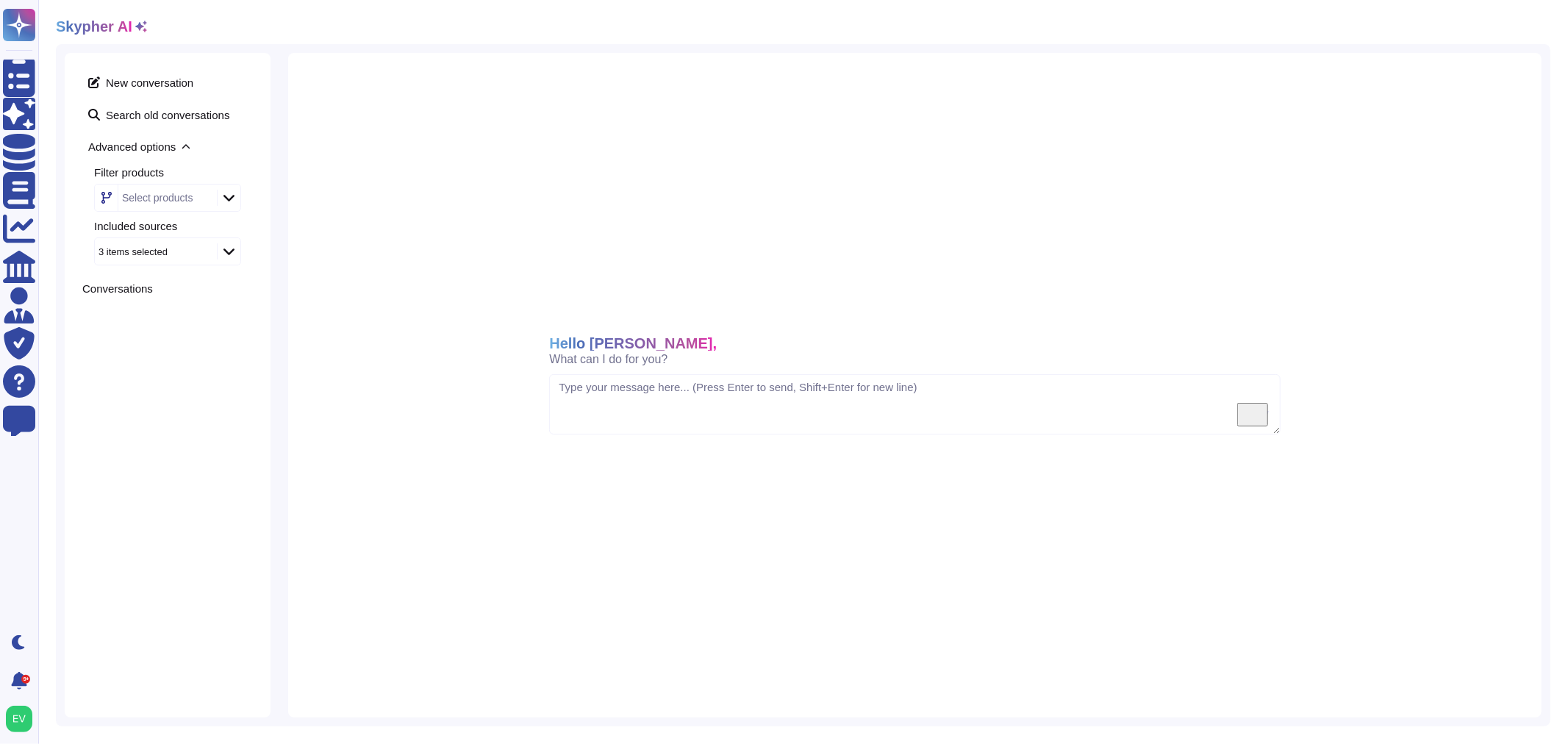
click at [174, 252] on div "3 items selected" at bounding box center [148, 252] width 100 height 10
click at [167, 194] on div "Select products" at bounding box center [158, 198] width 71 height 10
click at [185, 310] on span "Internal Requests" at bounding box center [180, 312] width 87 height 13
click at [321, 234] on div "Hello [PERSON_NAME], What can I do for you? [GEOGRAPHIC_DATA]" at bounding box center [914, 385] width 1253 height 665
click at [167, 249] on div "3 items selected" at bounding box center [148, 252] width 100 height 10
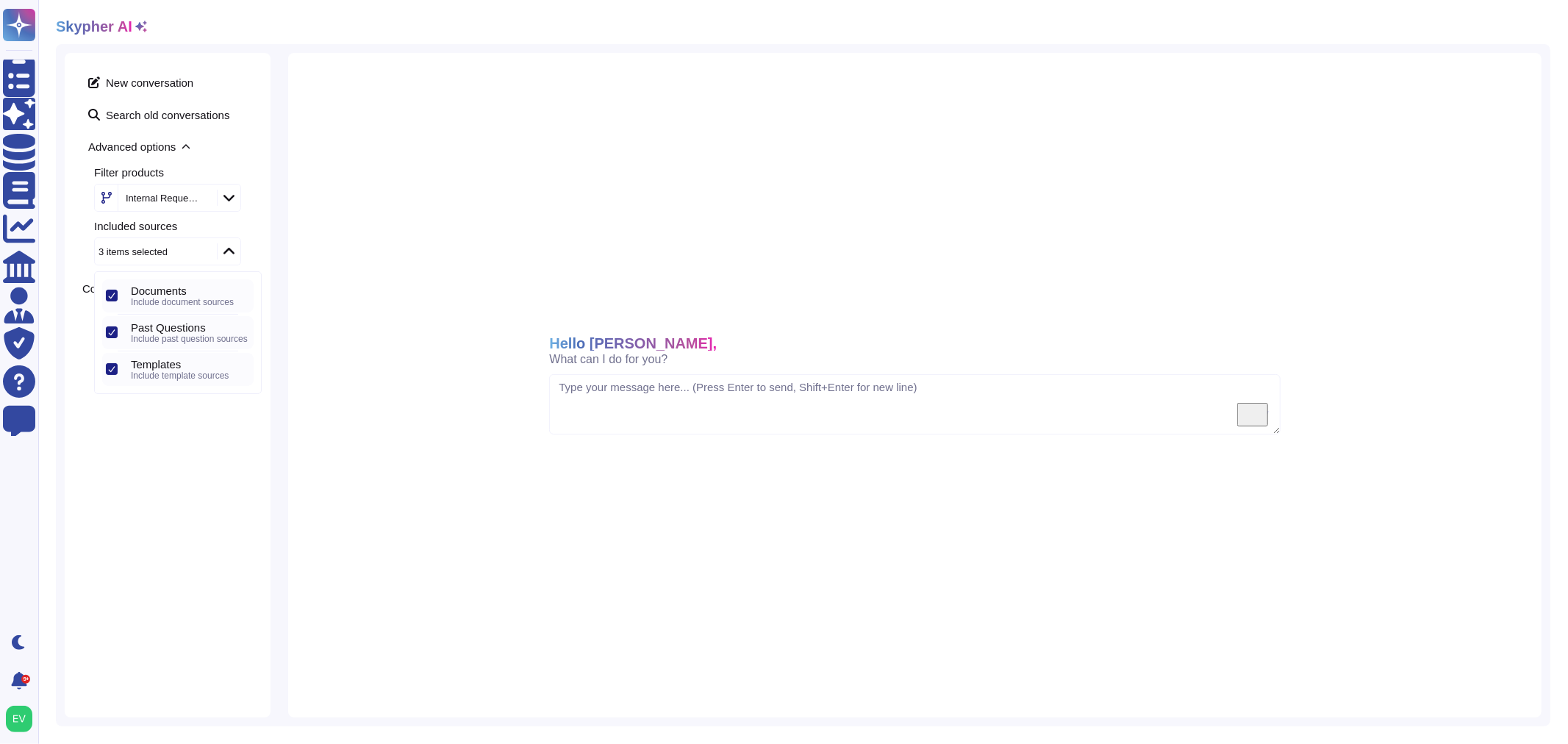
click at [112, 329] on icon at bounding box center [111, 332] width 7 height 7
click at [111, 290] on div at bounding box center [112, 295] width 12 height 12
click at [349, 425] on div "Hello [PERSON_NAME], What can I do for you? [GEOGRAPHIC_DATA]" at bounding box center [914, 385] width 1253 height 665
click at [575, 417] on textarea "To enrich screen reader interactions, please activate Accessibility in Grammarl…" at bounding box center [914, 404] width 731 height 60
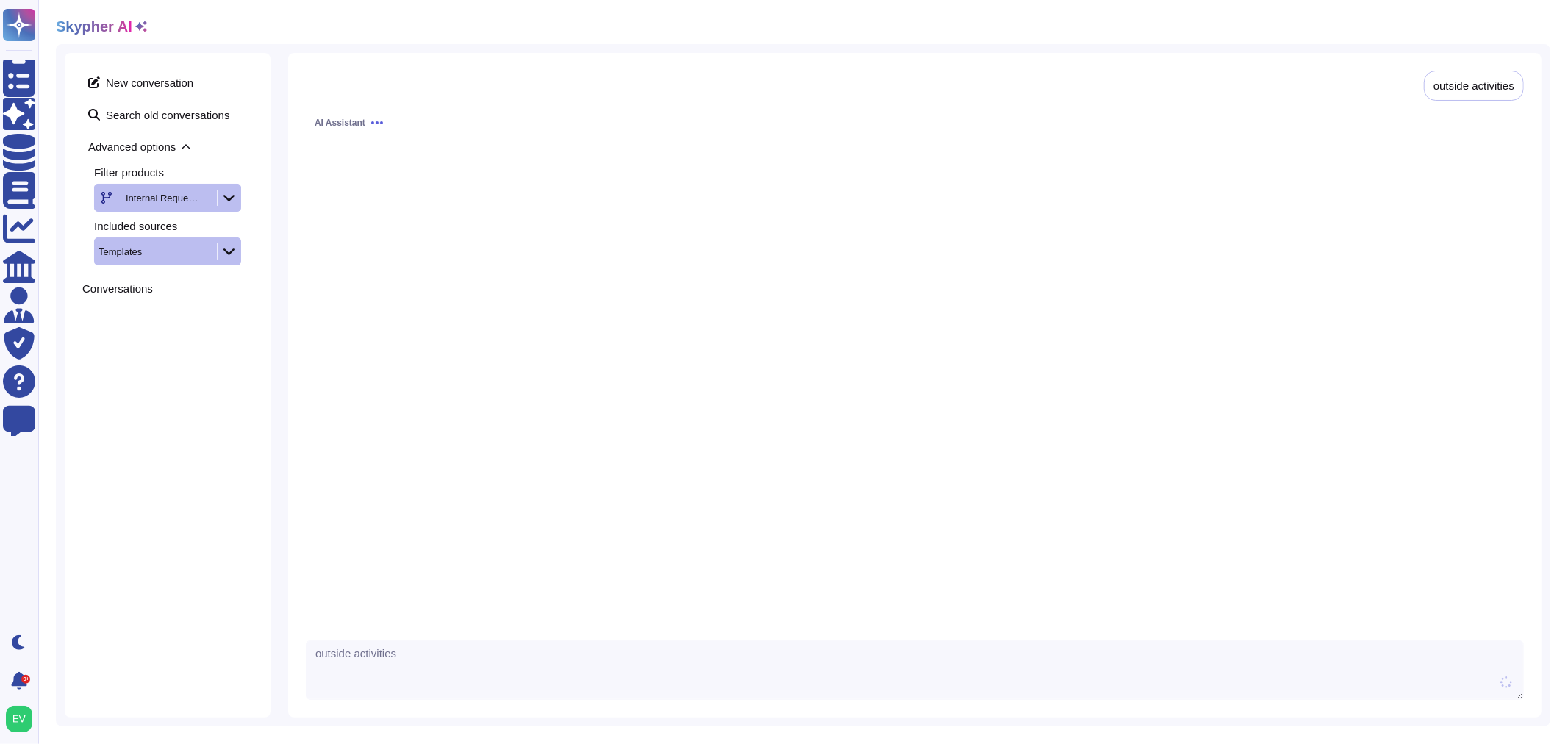
type textarea "outside activities"
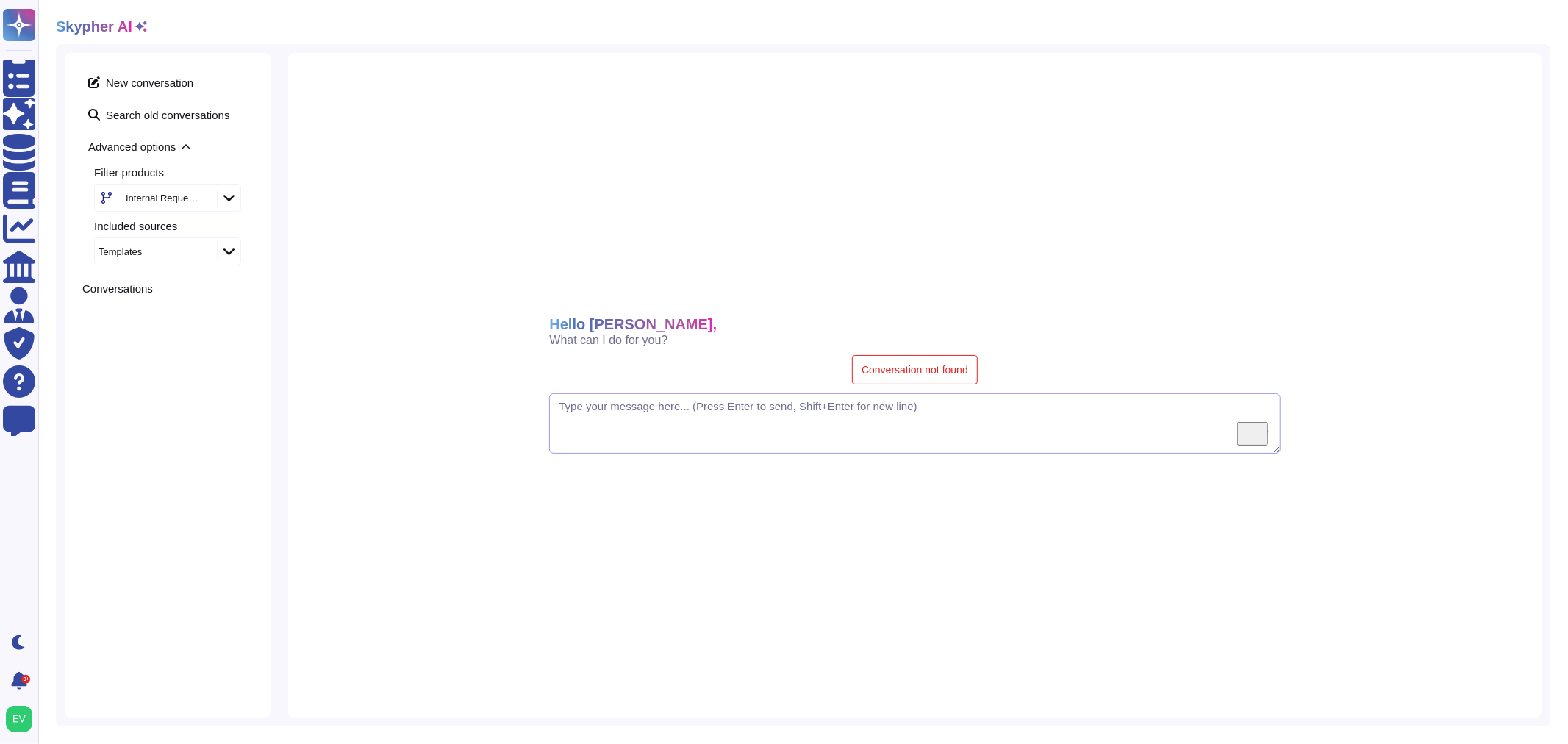
click at [611, 422] on textarea "To enrich screen reader interactions, please activate Accessibility in Grammarl…" at bounding box center [914, 423] width 731 height 60
type textarea "h"
type textarea "can I do XX activites"
click at [142, 77] on span "New conversation" at bounding box center [167, 82] width 171 height 24
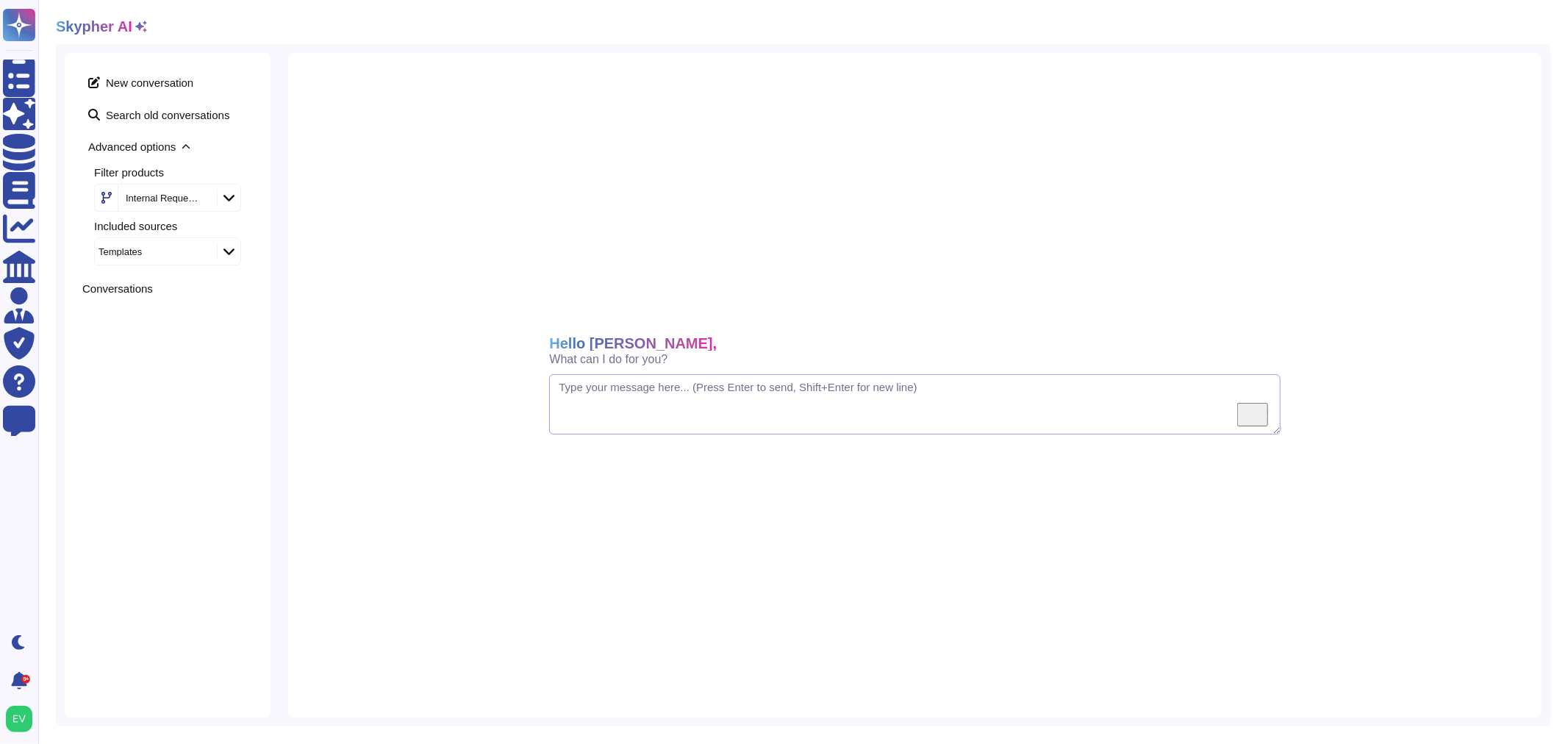
click at [712, 395] on textarea "To enrich screen reader interactions, please activate Accessibility in Grammarl…" at bounding box center [914, 404] width 731 height 60
type textarea "Can I do x activity?"
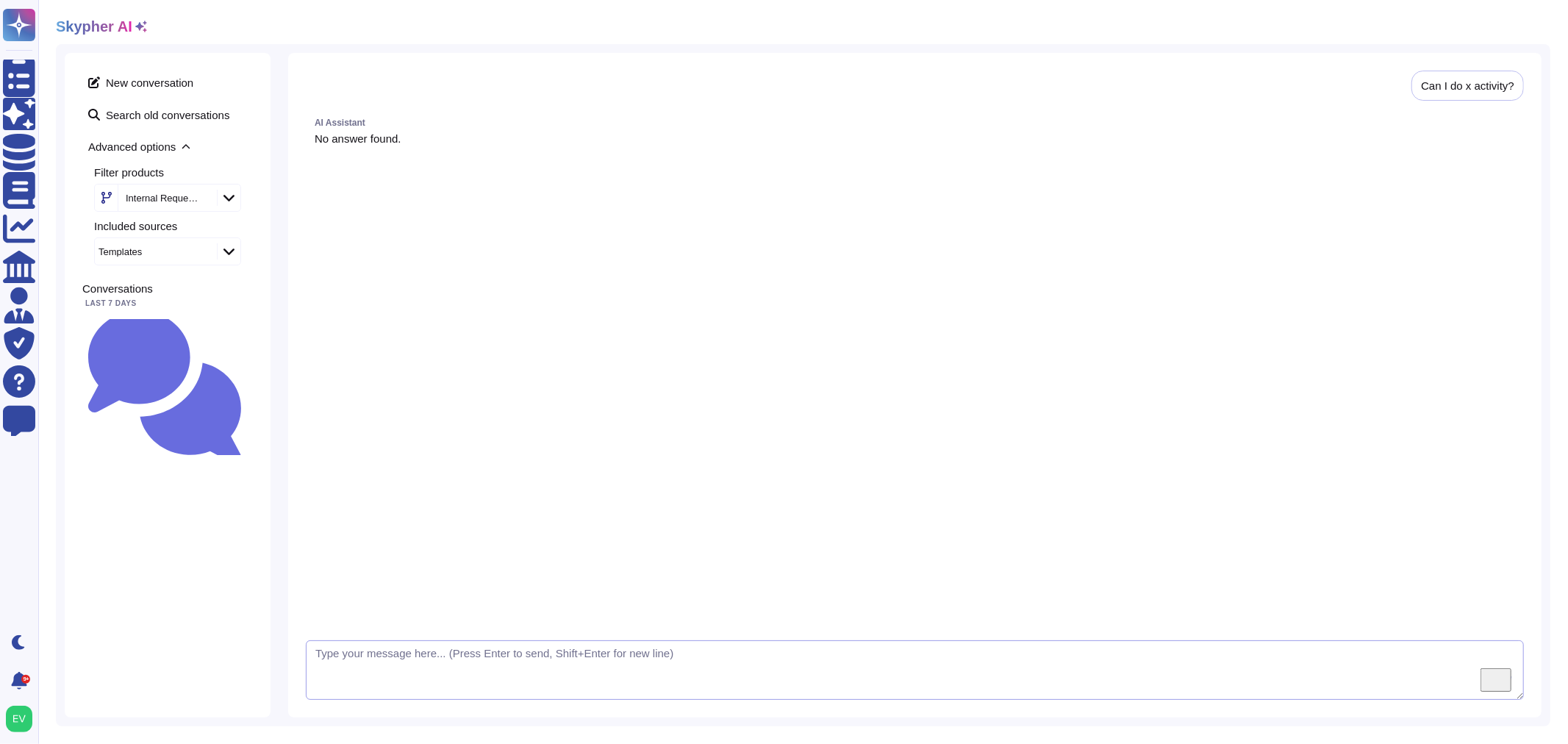
paste textarea "We are contracting with Skandia (CC 0318PD01) and they require that we approve …"
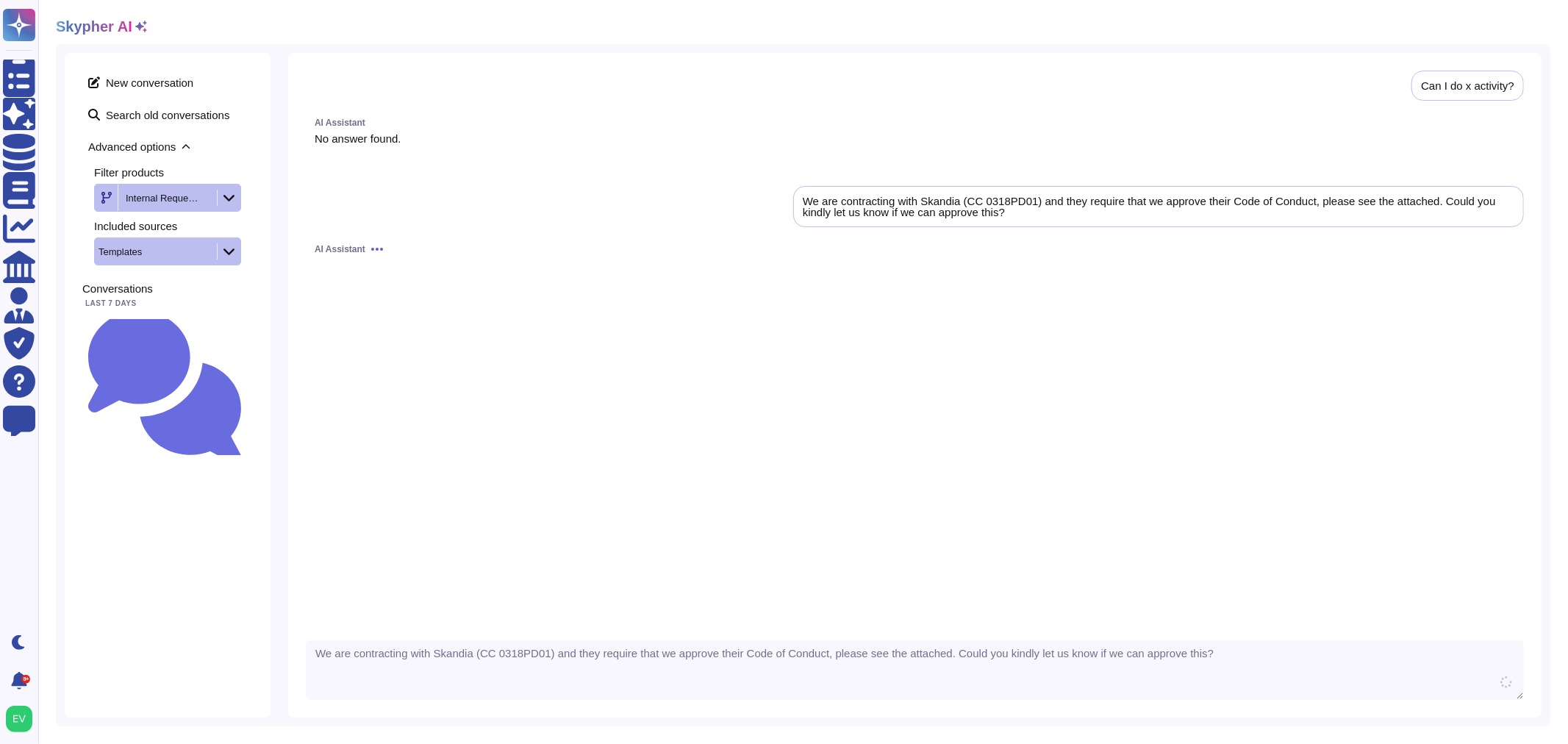
type textarea "We are contracting with Skandia (CC 0318PD01) and they require that we approve …"
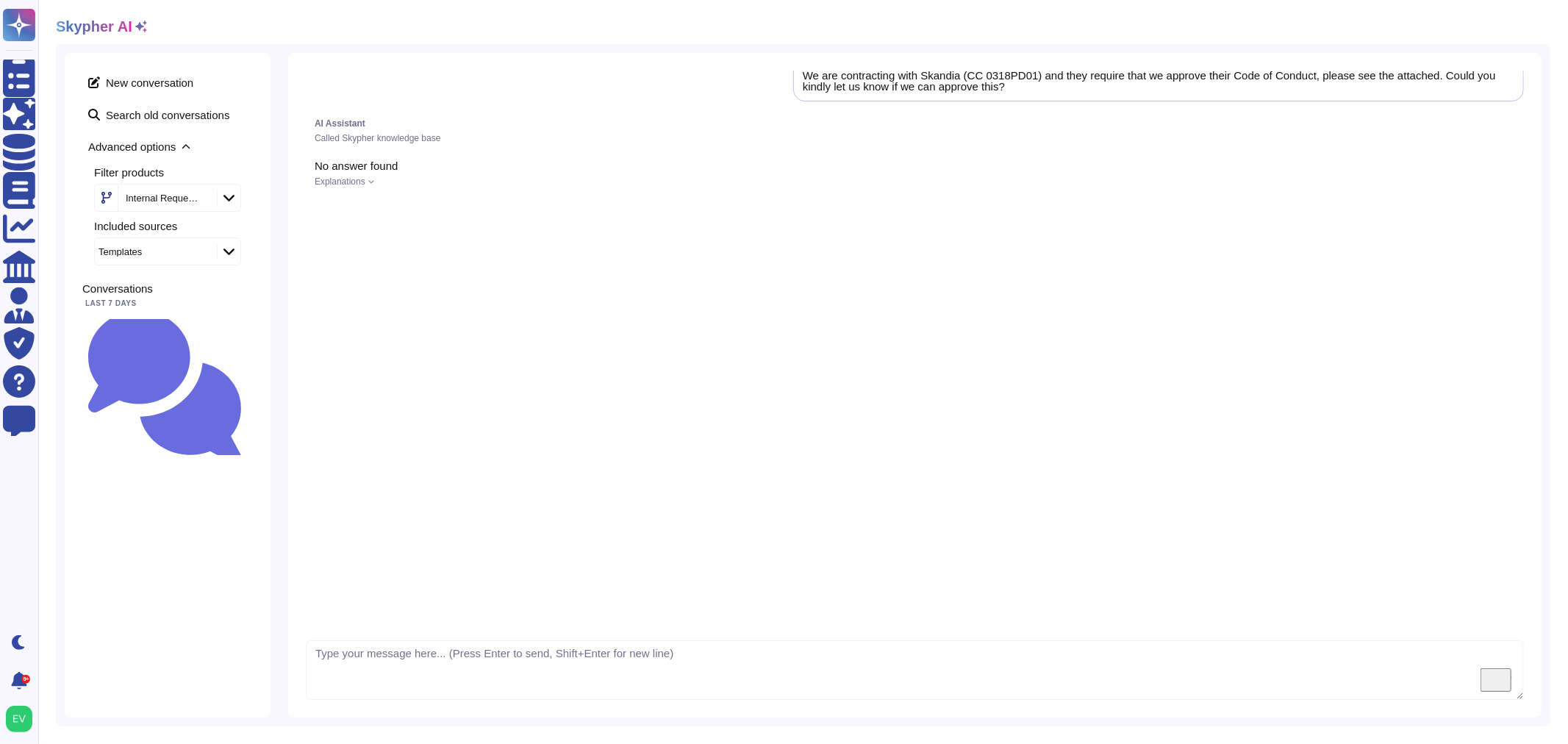
click at [198, 199] on div "Internal Requests" at bounding box center [162, 199] width 73 height 10
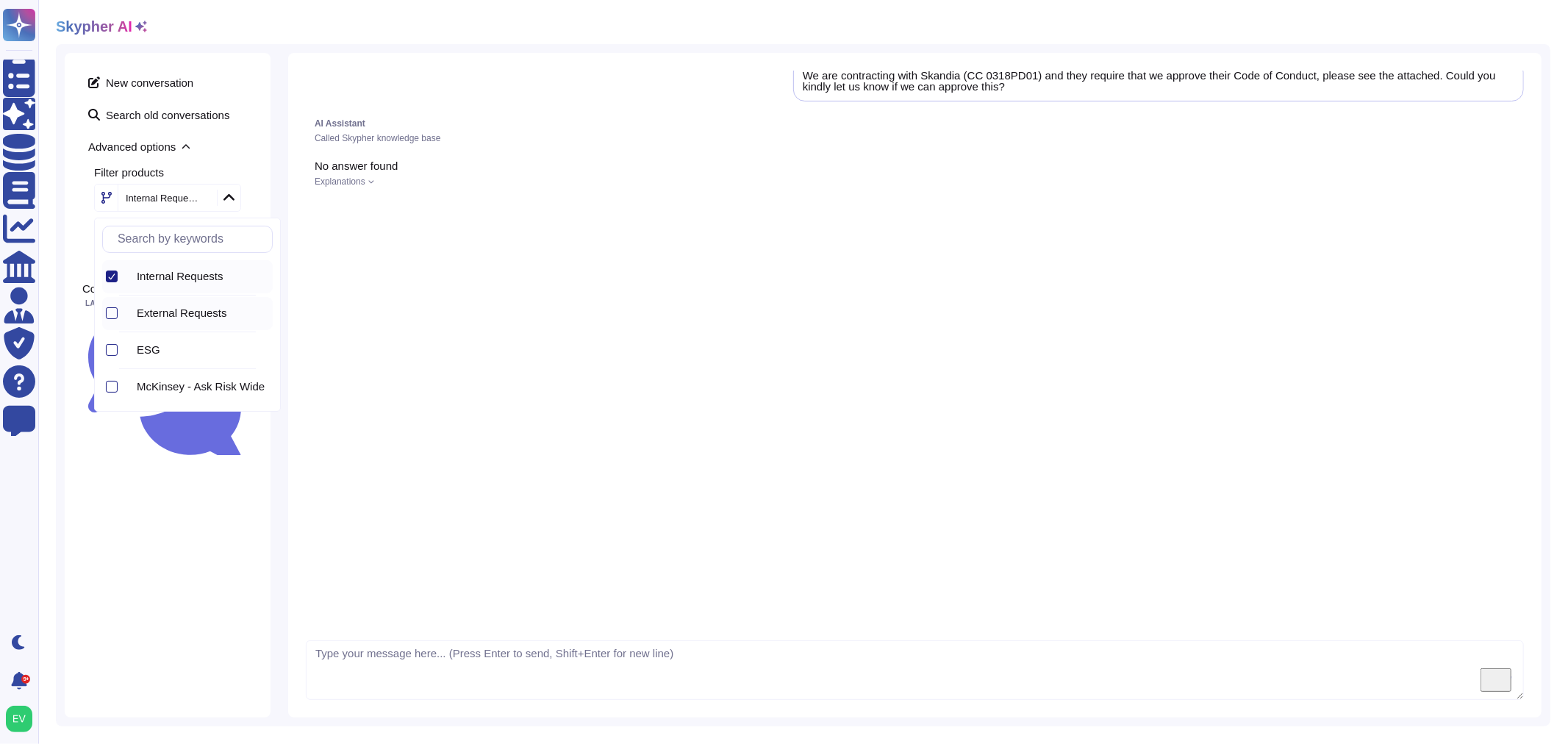
click at [173, 320] on span "External Requests" at bounding box center [182, 312] width 91 height 13
click at [107, 280] on div at bounding box center [112, 277] width 12 height 12
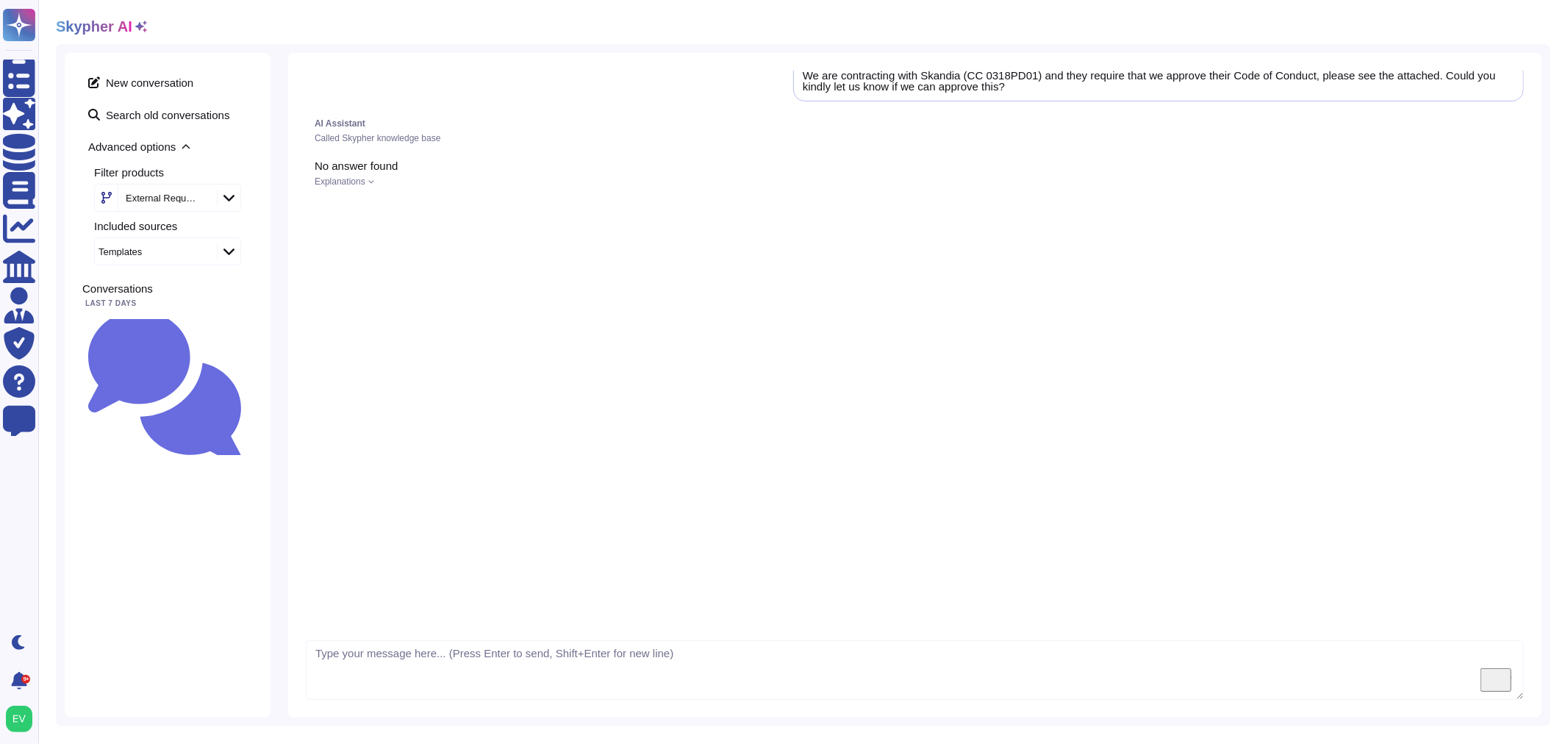
click at [162, 568] on div "New conversation Search old conversations Advanced options Filter products Exte…" at bounding box center [168, 385] width 205 height 665
click at [376, 659] on textarea "To enrich screen reader interactions, please activate Accessibility in Grammarl…" at bounding box center [915, 670] width 1218 height 60
type textarea "now we external"
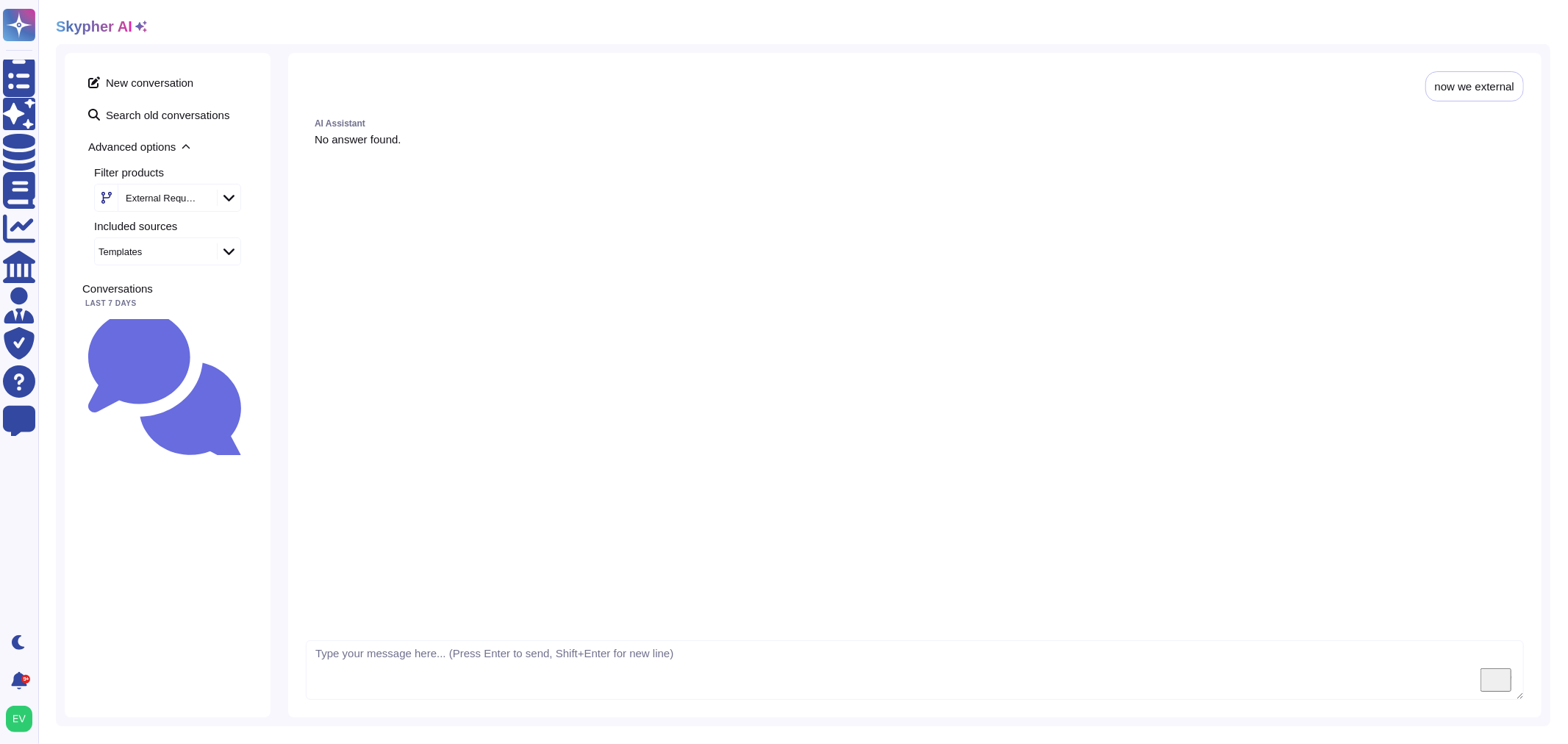
click at [155, 203] on div "External Requests" at bounding box center [166, 198] width 95 height 27
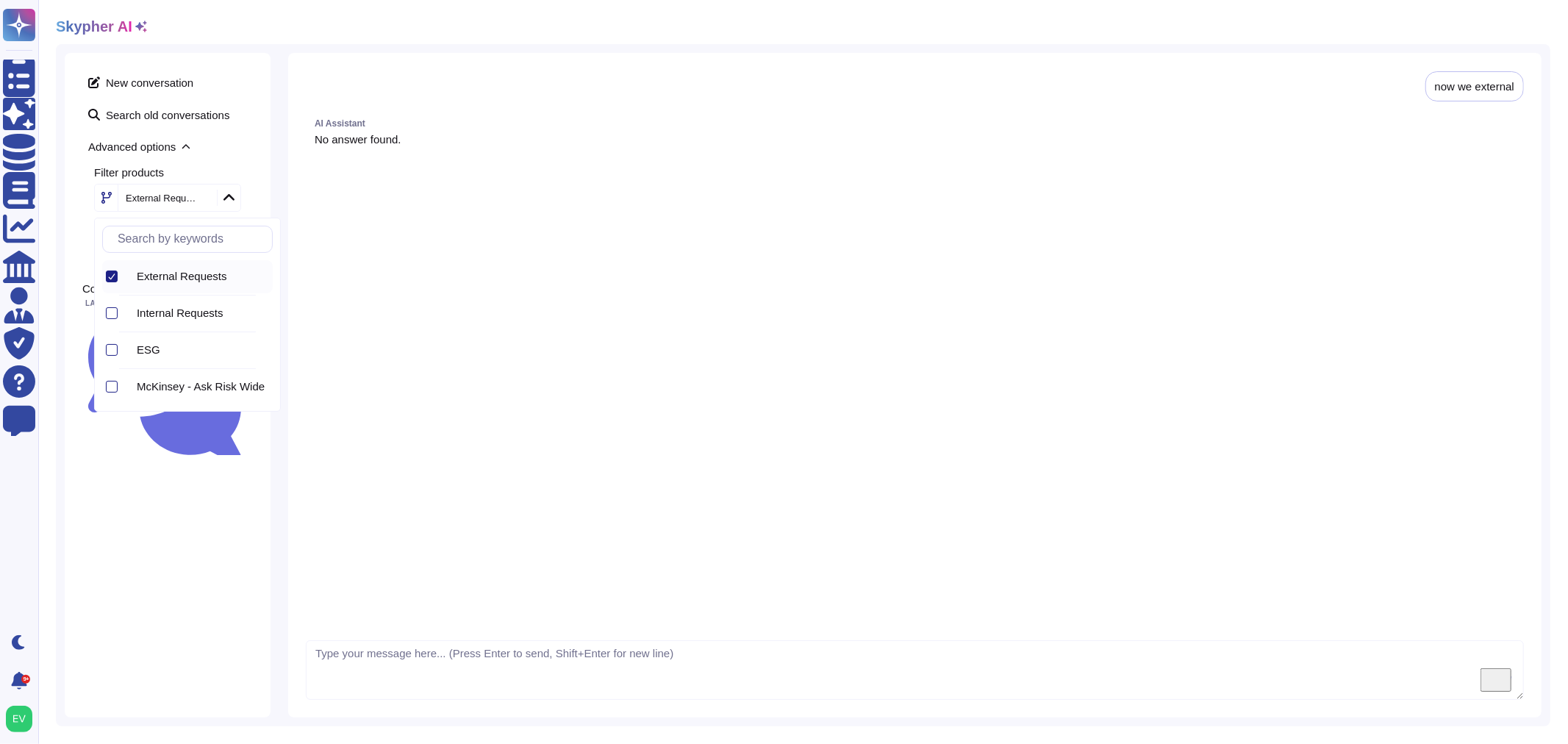
click at [71, 249] on div "New conversation Search old conversations Advanced options Filter products Exte…" at bounding box center [168, 385] width 205 height 665
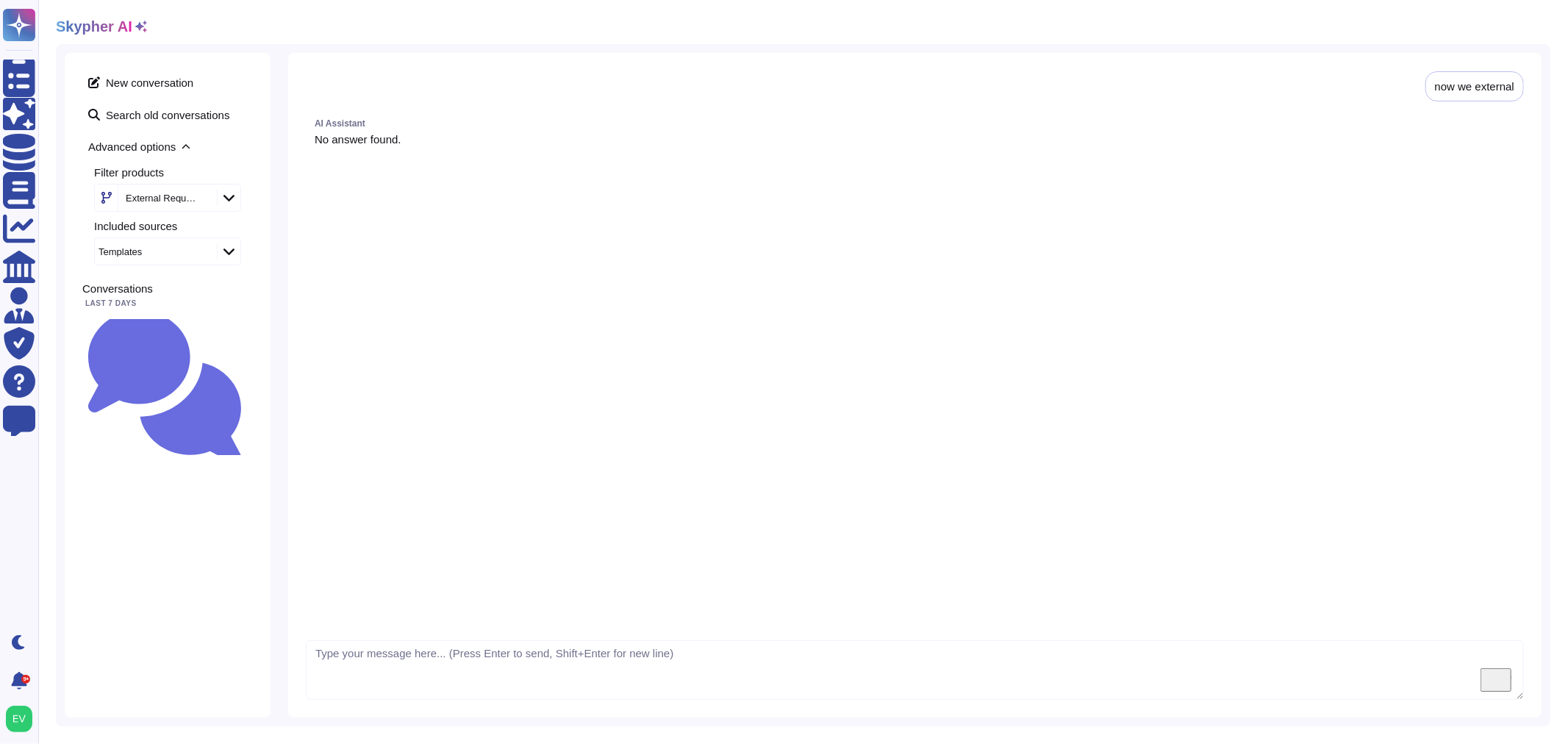
click at [137, 254] on div "Templates" at bounding box center [120, 252] width 43 height 10
click at [167, 499] on div "New conversation Search old conversations Advanced options Filter products Exte…" at bounding box center [168, 385] width 205 height 665
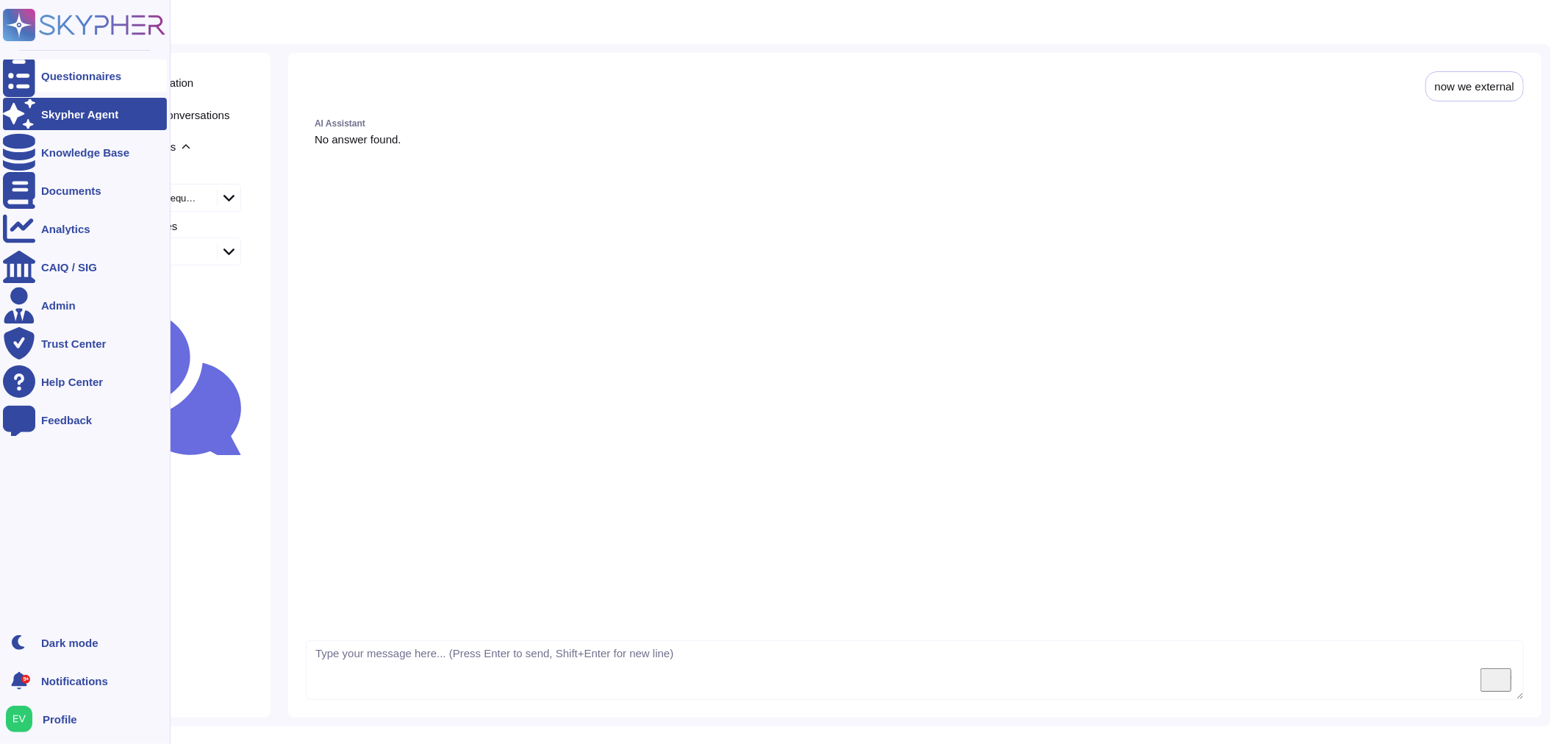
click at [25, 75] on icon at bounding box center [19, 76] width 33 height 43
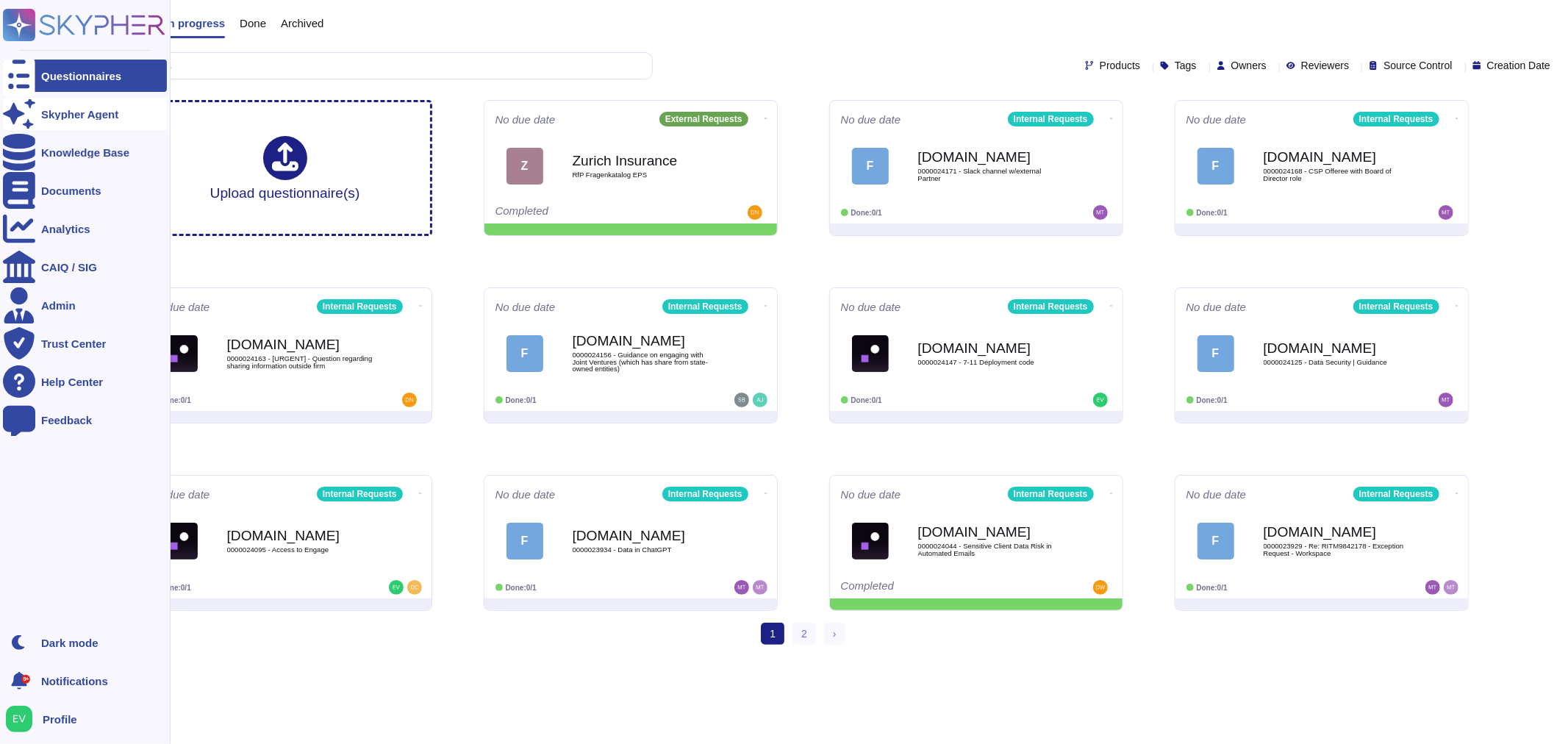
click at [61, 112] on div "Skypher Agent" at bounding box center [80, 114] width 77 height 11
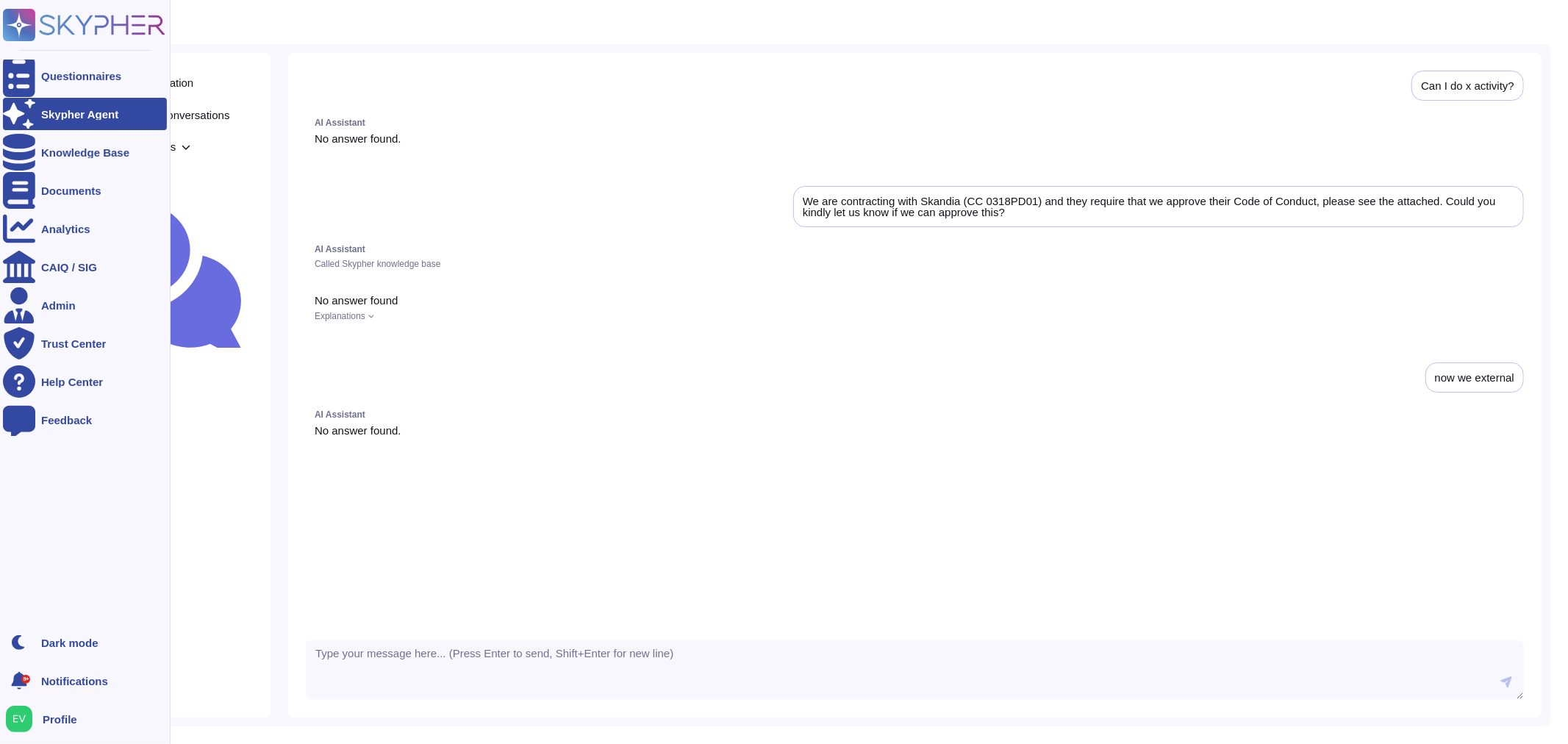
scroll to position [315, 0]
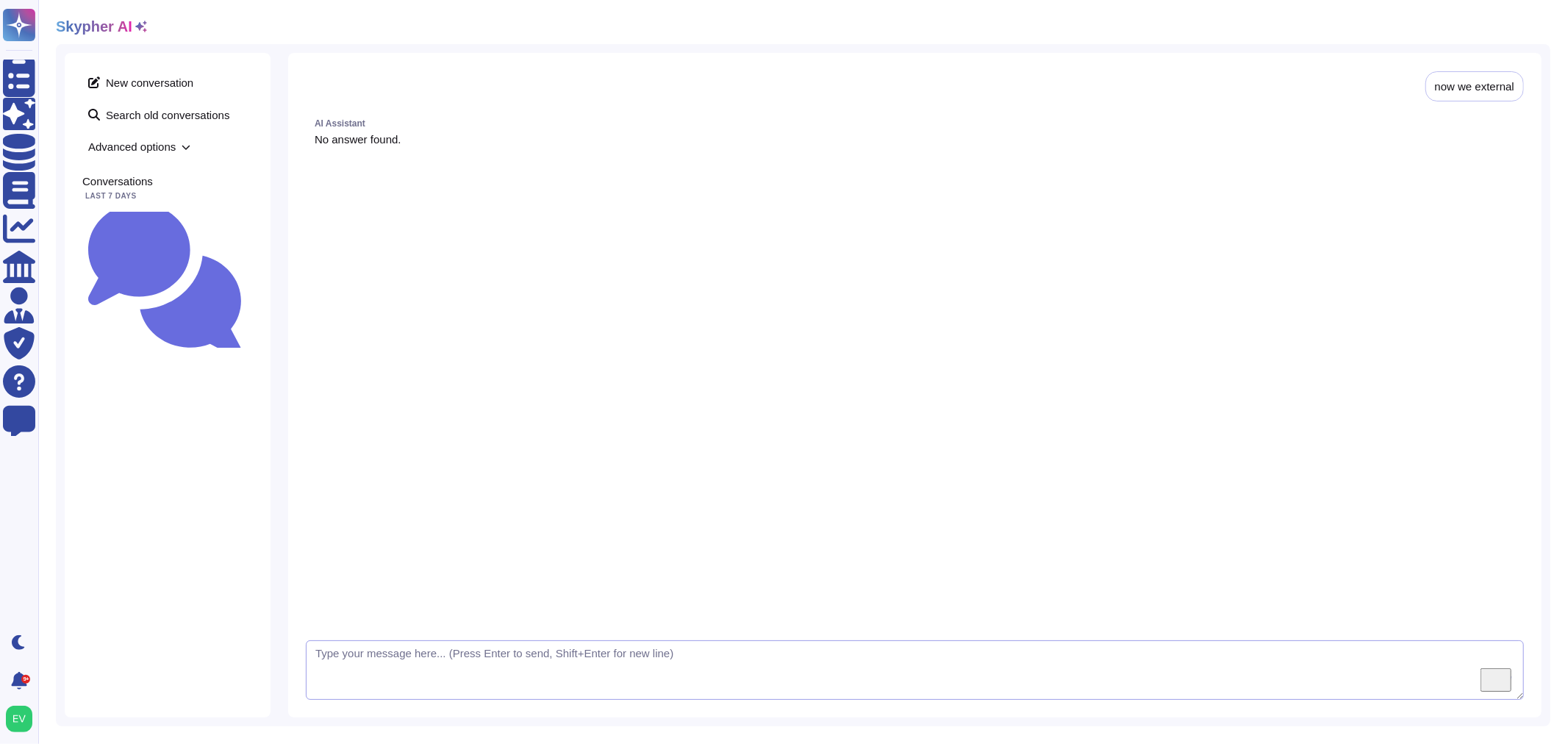
click at [372, 660] on textarea "To enrich screen reader interactions, please activate Accessibility in Grammarl…" at bounding box center [915, 670] width 1218 height 60
paste textarea "We are contracting with Skandia (CC 0318PD01) and they require that we approve …"
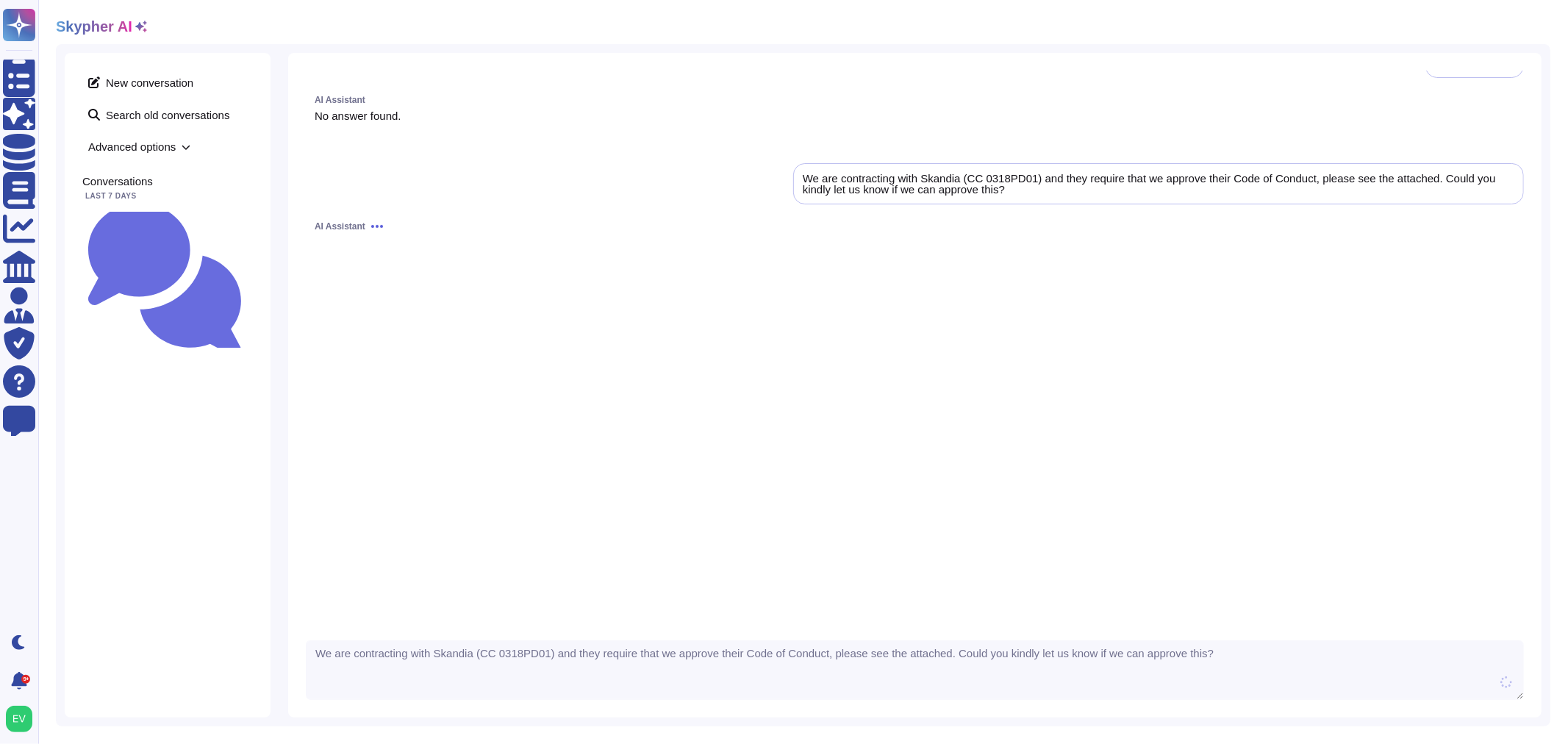
type textarea "We are contracting with Skandia (CC 0318PD01) and they require that we approve …"
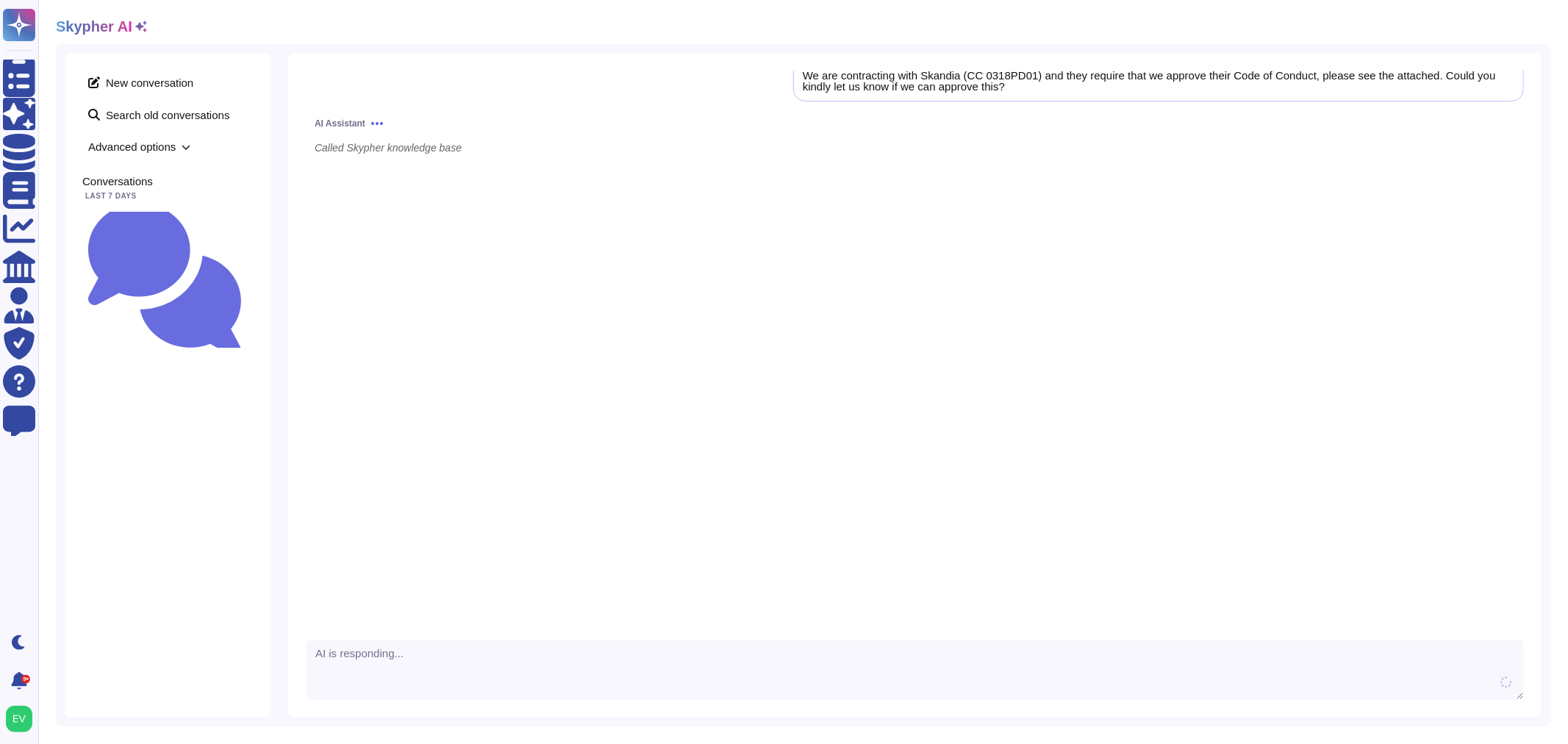
click at [136, 138] on span "Advanced options" at bounding box center [167, 146] width 171 height 23
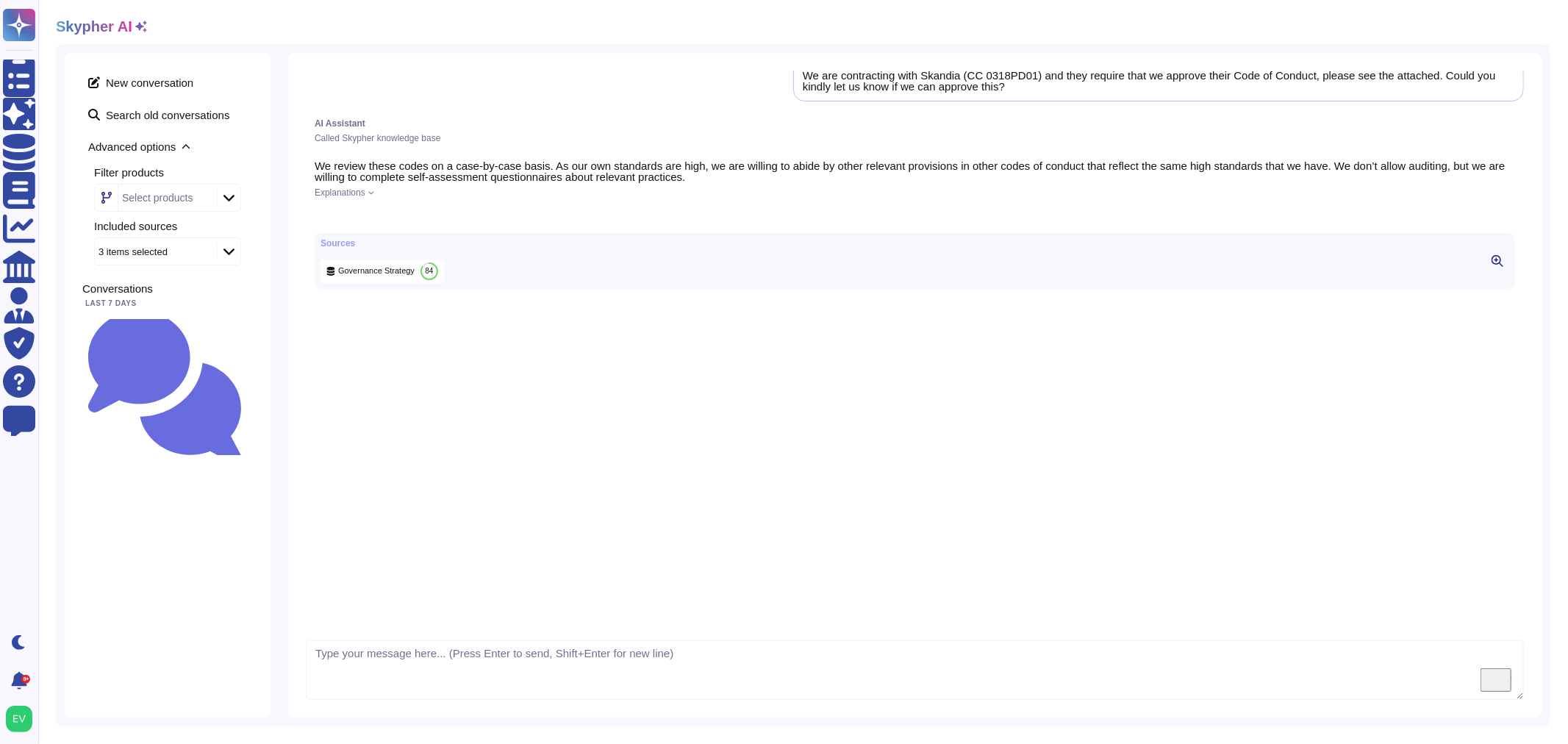
click at [347, 193] on span "Explanations" at bounding box center [340, 193] width 50 height 9
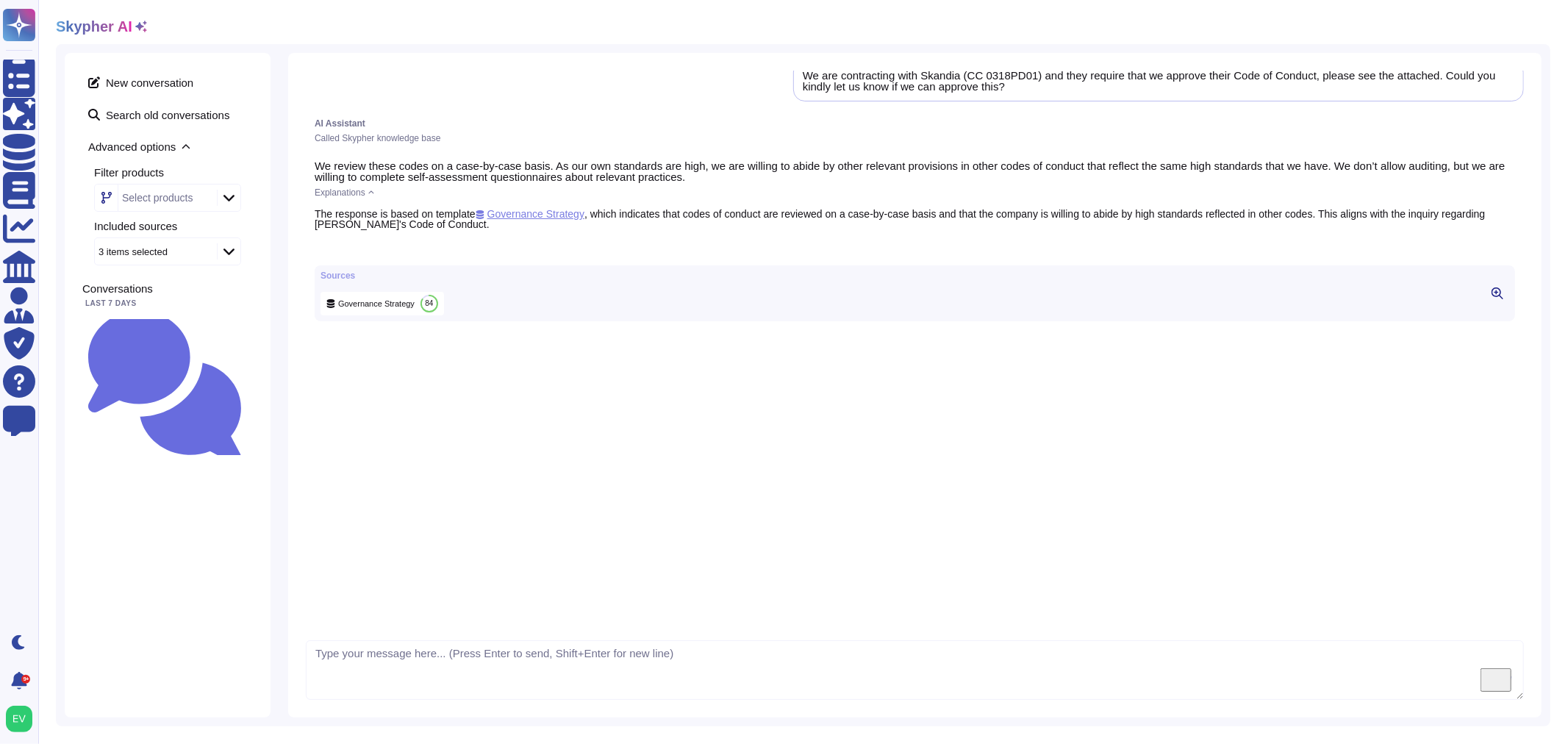
click at [552, 216] on span "Governance Strategy" at bounding box center [530, 214] width 109 height 12
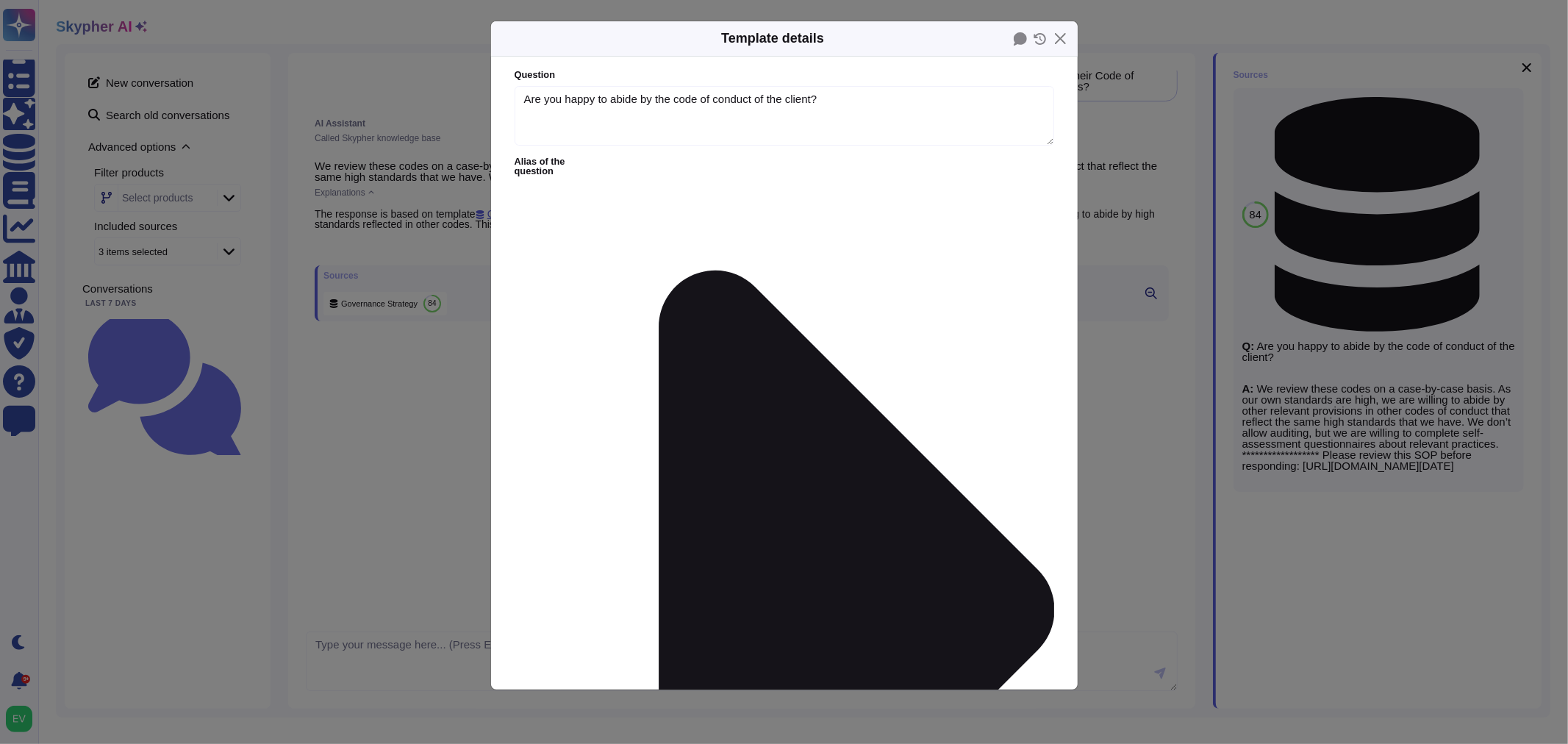
type textarea "Are you happy to abide by the code of conduct of the client?"
type textarea "**********"
click at [1062, 41] on button "Close" at bounding box center [1059, 39] width 23 height 23
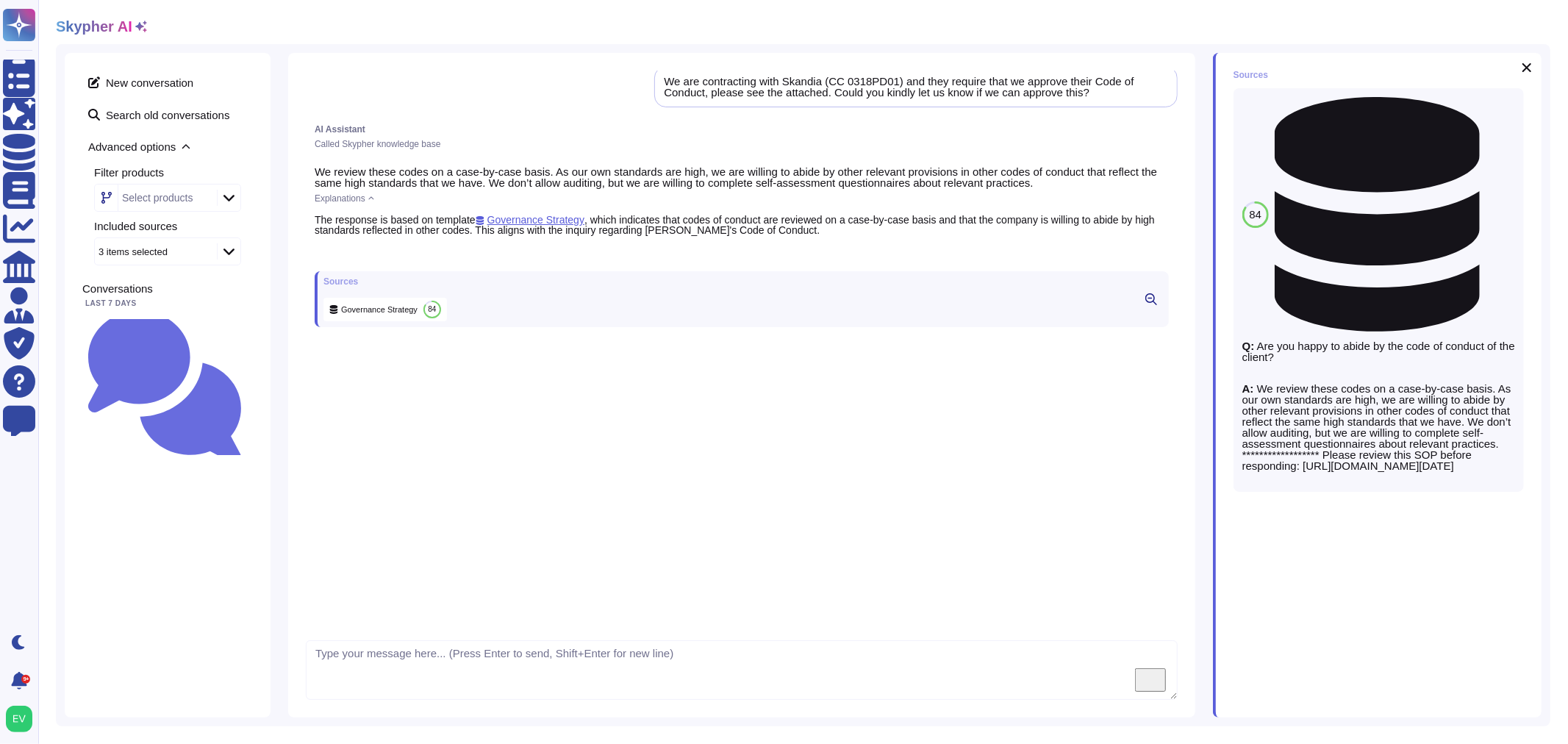
scroll to position [454, 0]
